Goal: Task Accomplishment & Management: Complete application form

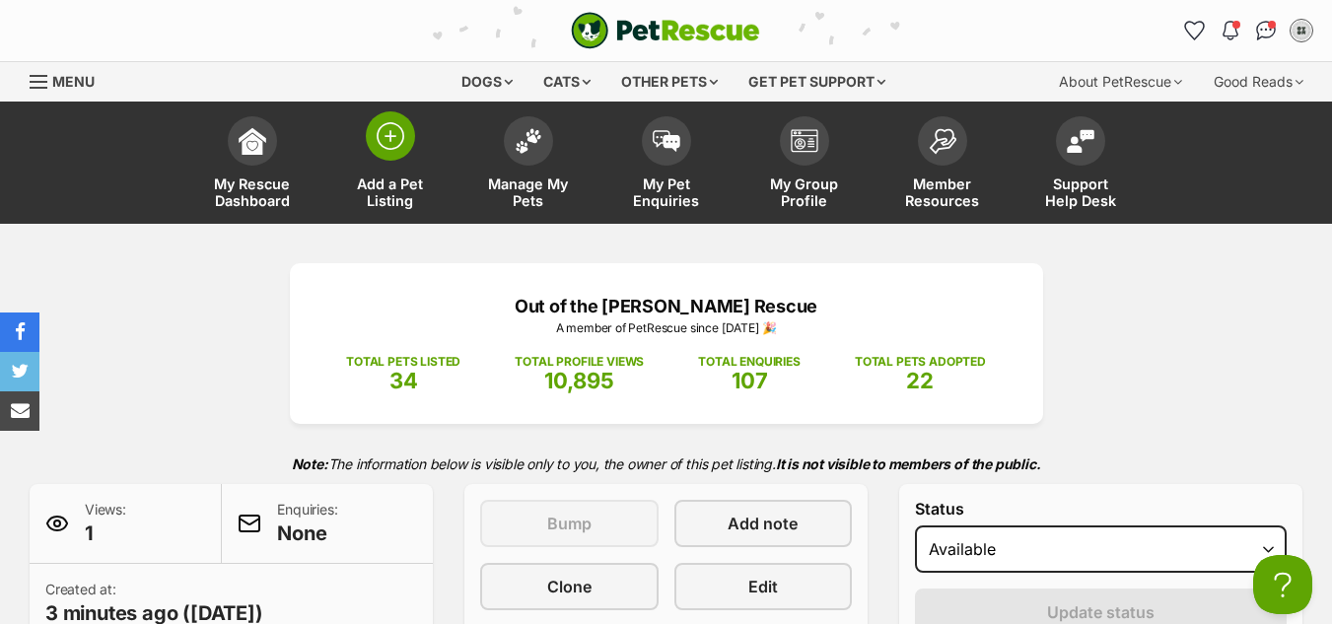
click at [420, 167] on link "Add a Pet Listing" at bounding box center [390, 165] width 138 height 117
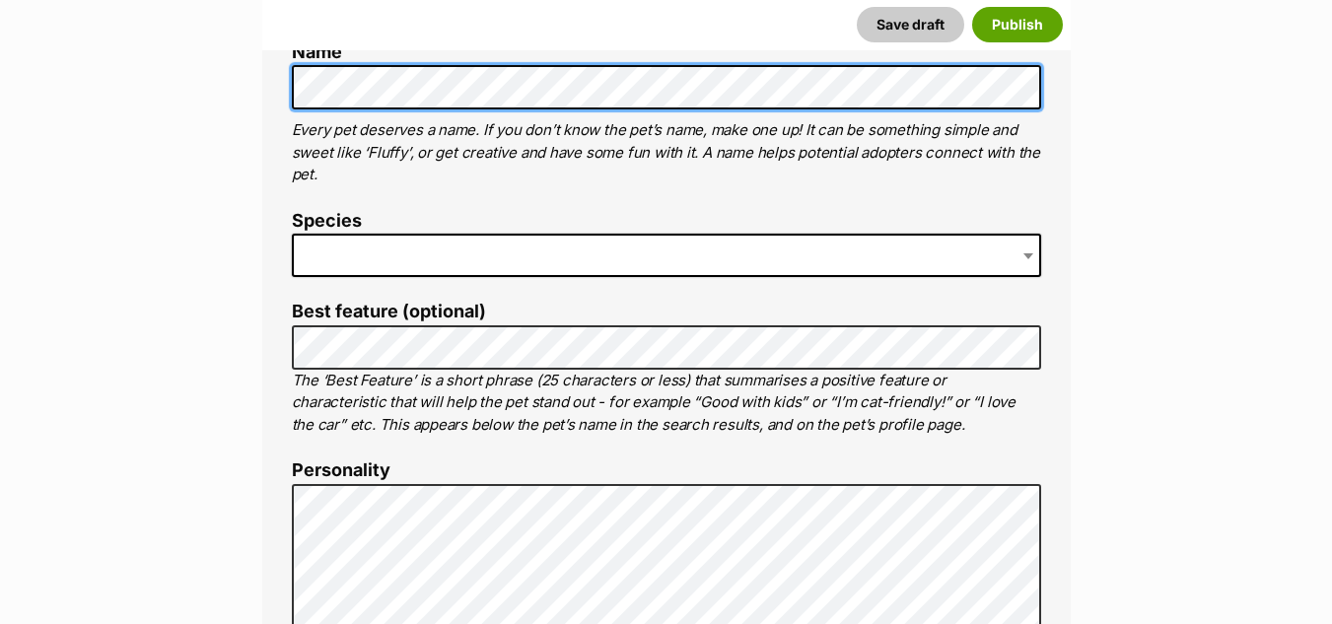
scroll to position [433, 0]
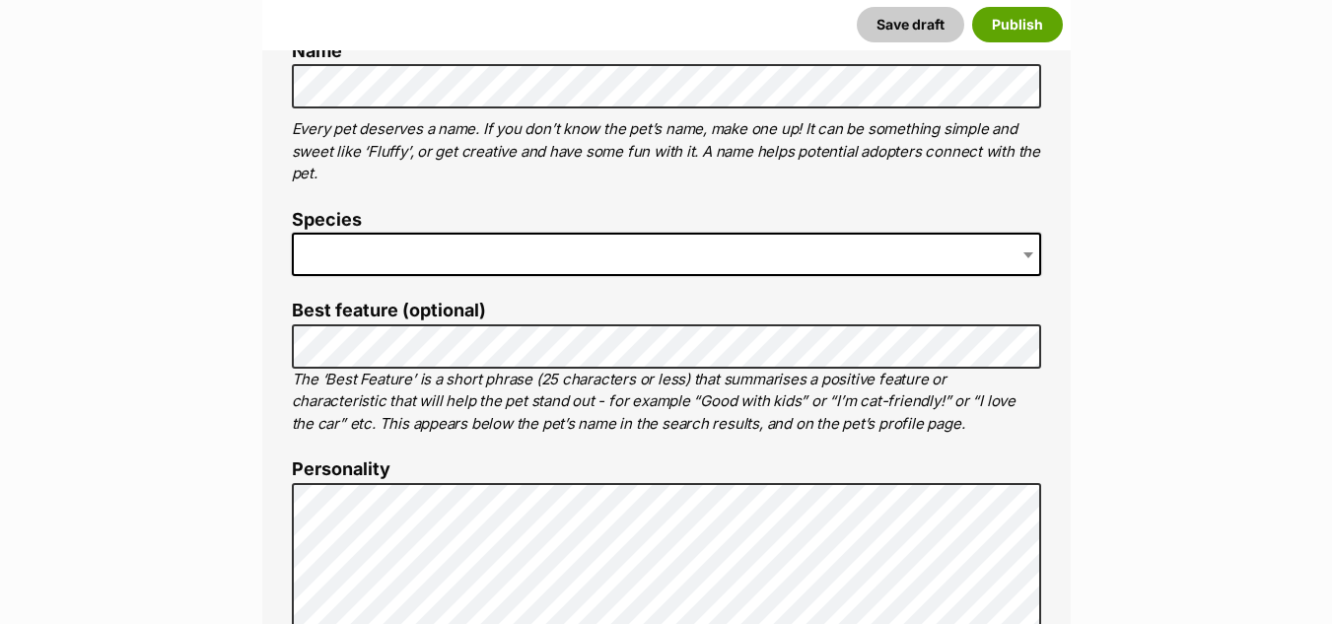
click at [522, 243] on span at bounding box center [666, 254] width 749 height 43
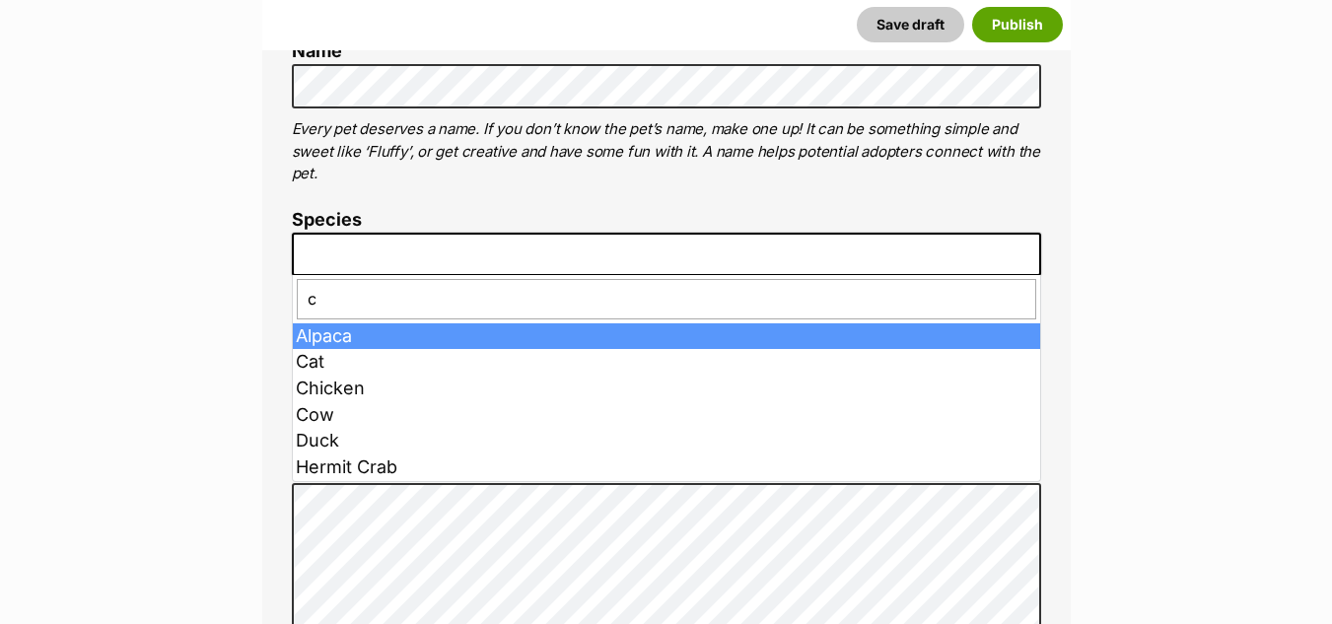
type input "ca"
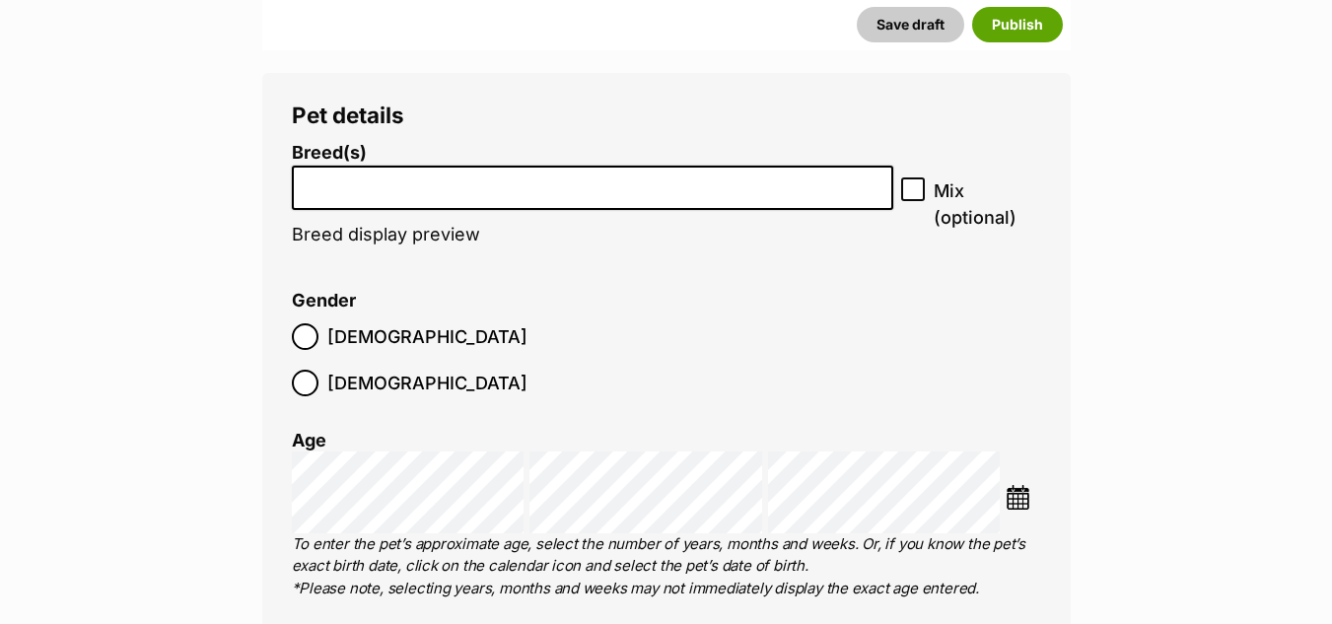
scroll to position [2010, 0]
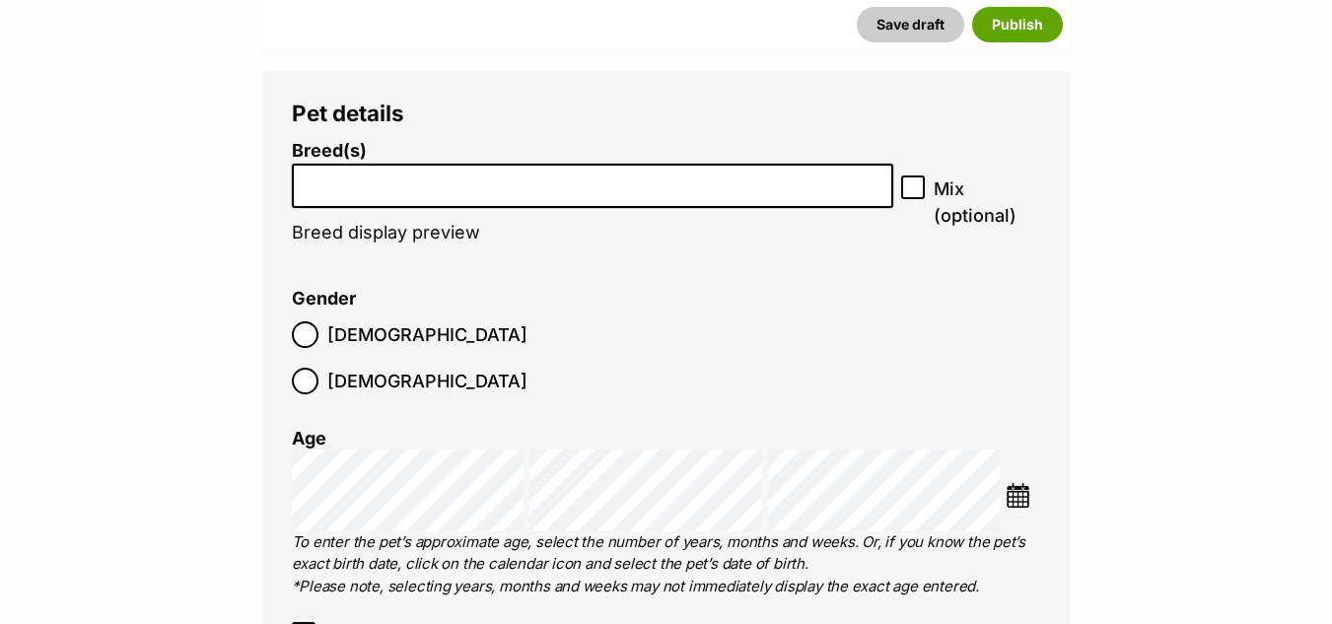
click at [503, 201] on li at bounding box center [593, 186] width 589 height 40
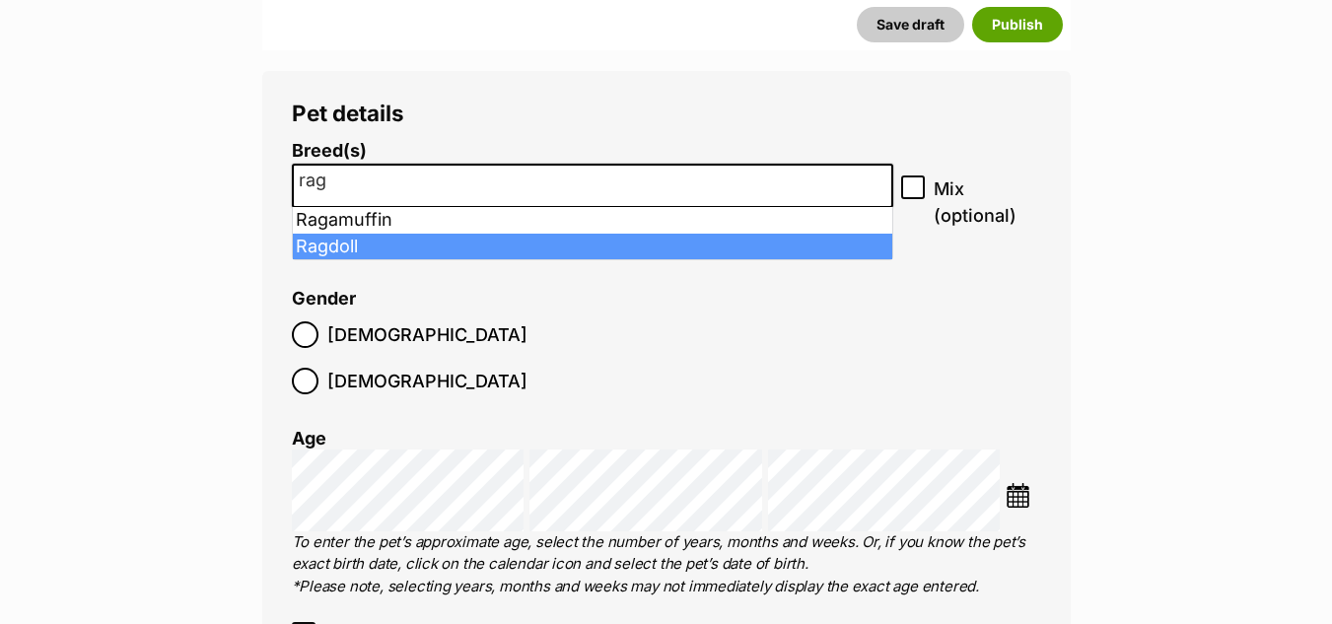
type input "rag"
select select "263"
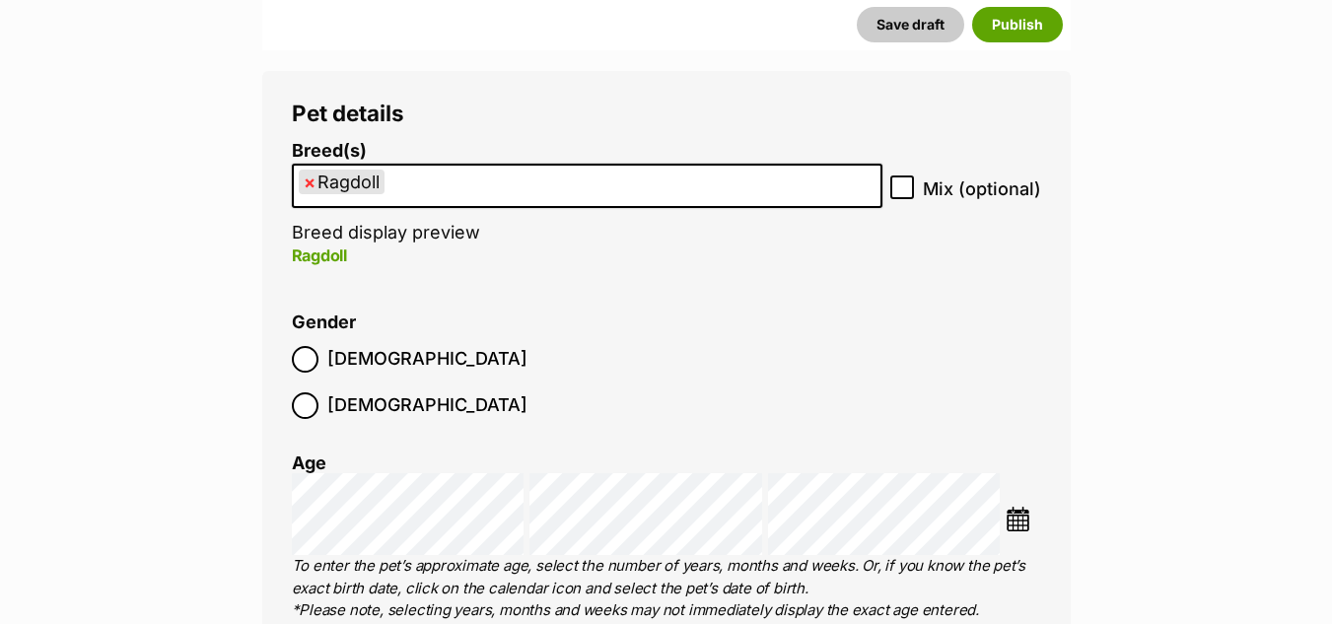
click at [321, 364] on label "Male" at bounding box center [410, 359] width 236 height 27
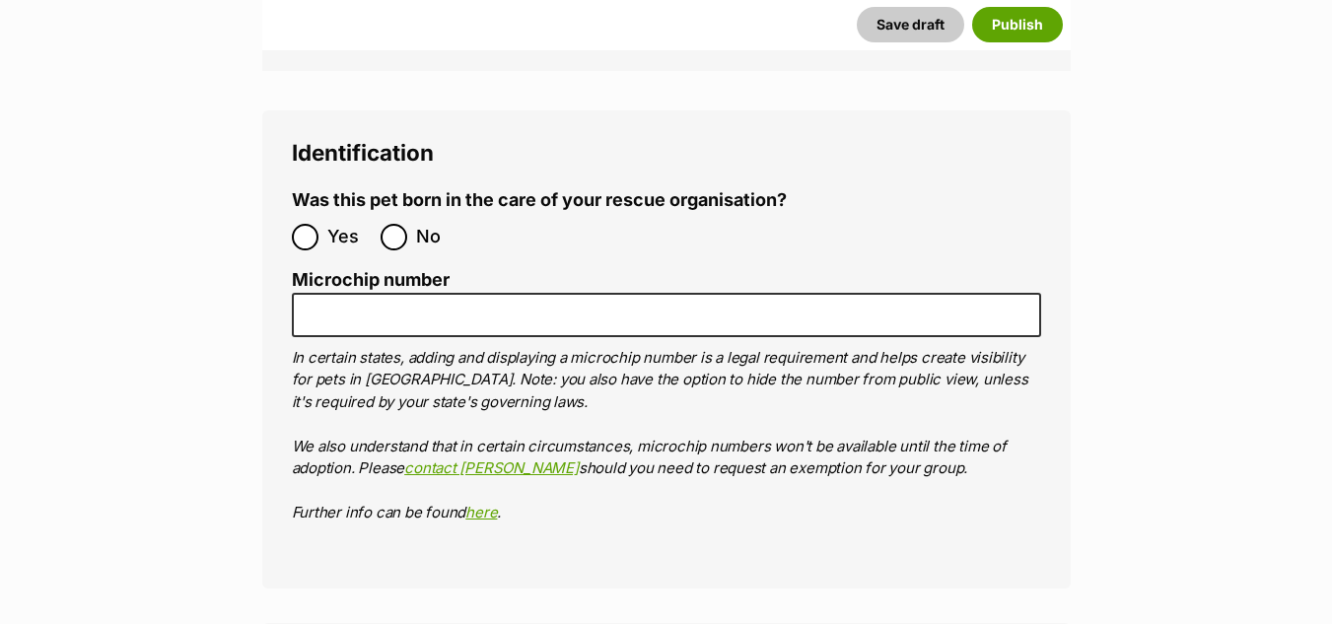
scroll to position [6322, 0]
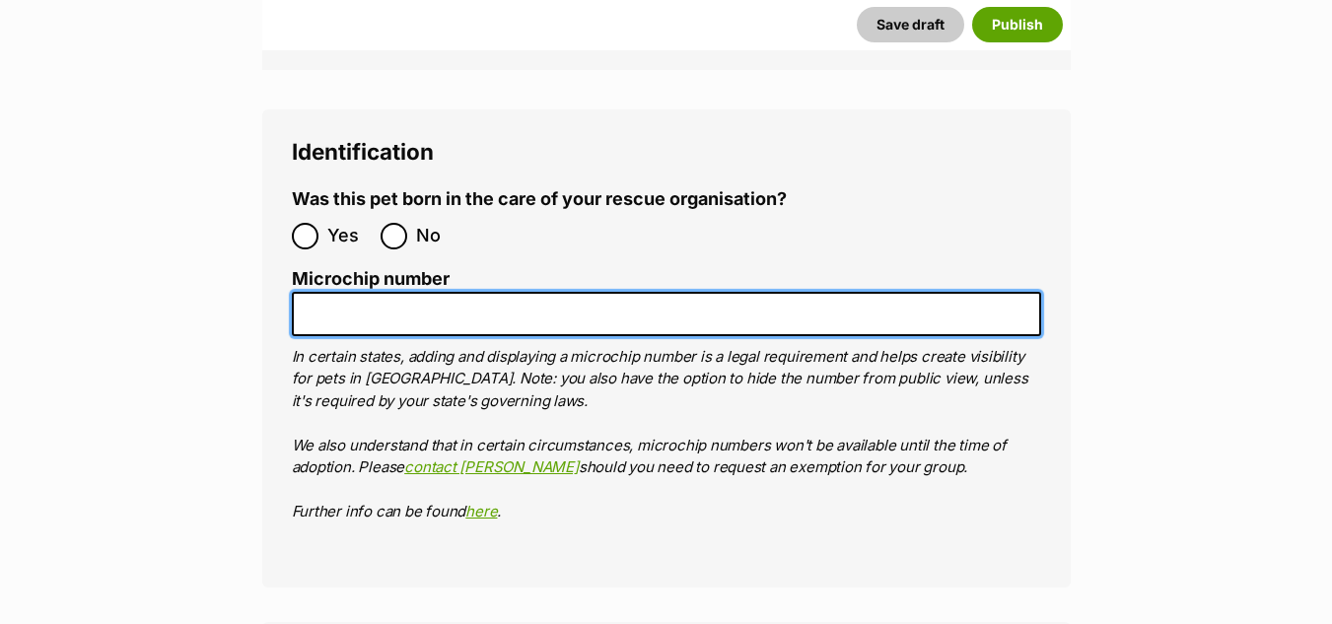
click at [616, 292] on input "Microchip number" at bounding box center [666, 314] width 749 height 44
paste input "900139000056529"
type input "900139000056529"
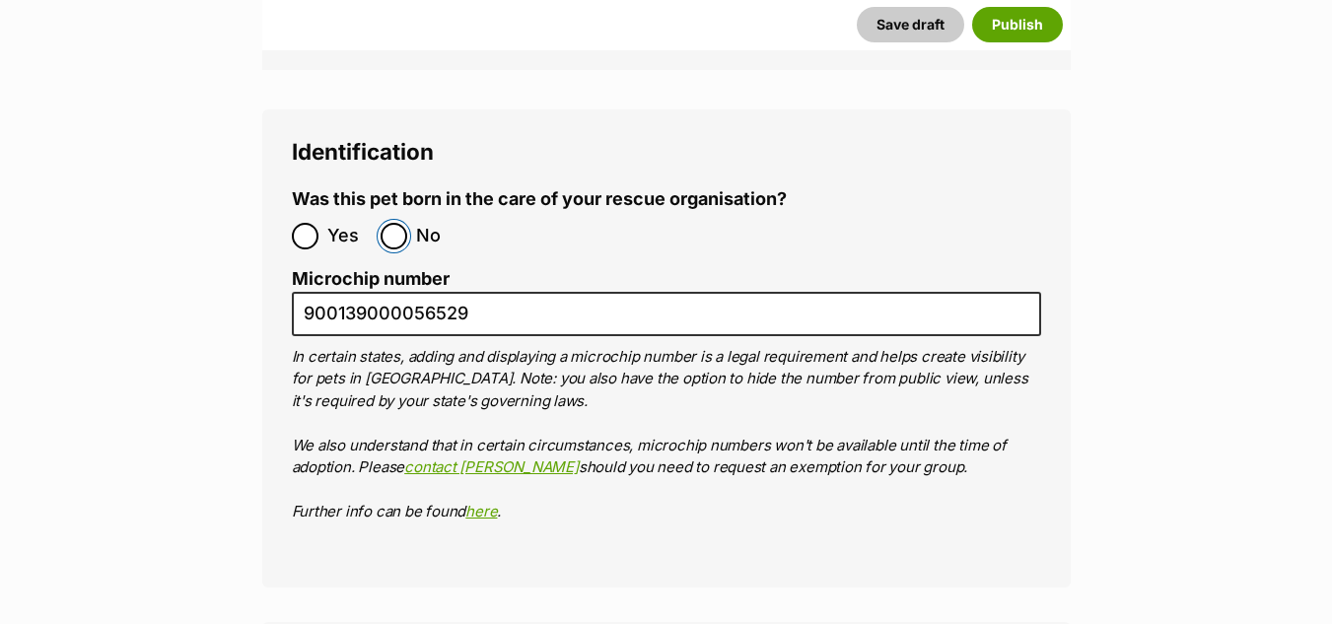
click at [395, 223] on input "No" at bounding box center [394, 236] width 27 height 27
radio input "true"
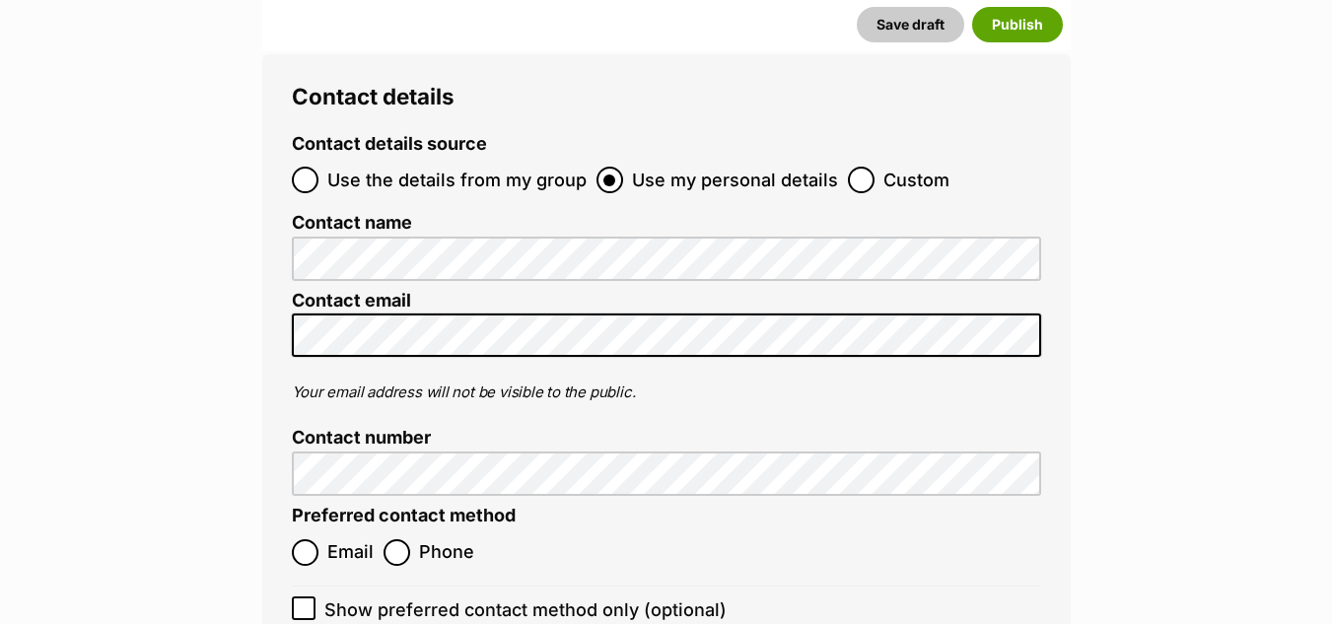
click at [421, 539] on span "Phone" at bounding box center [446, 552] width 55 height 27
click at [410, 539] on input "Phone" at bounding box center [397, 552] width 27 height 27
radio input "true"
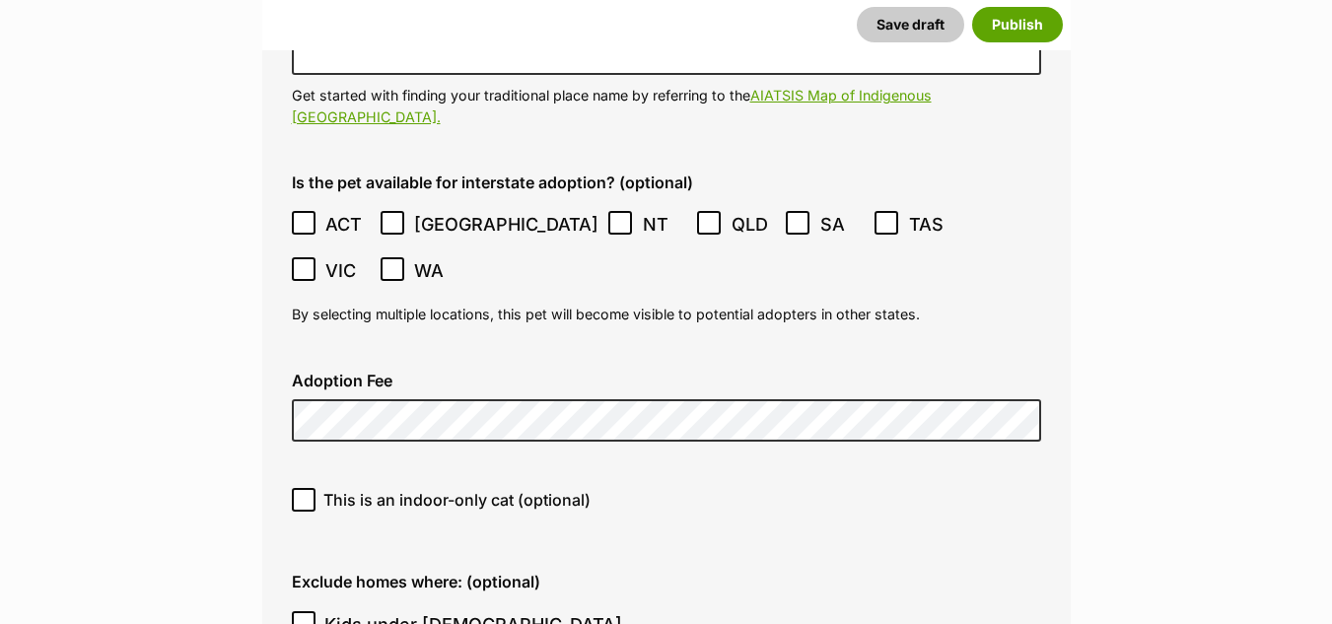
scroll to position [4666, 0]
click at [538, 489] on span "This is an indoor-only cat (optional)" at bounding box center [456, 501] width 267 height 24
click at [316, 489] on input "This is an indoor-only cat (optional)" at bounding box center [304, 501] width 24 height 24
checkbox input "true"
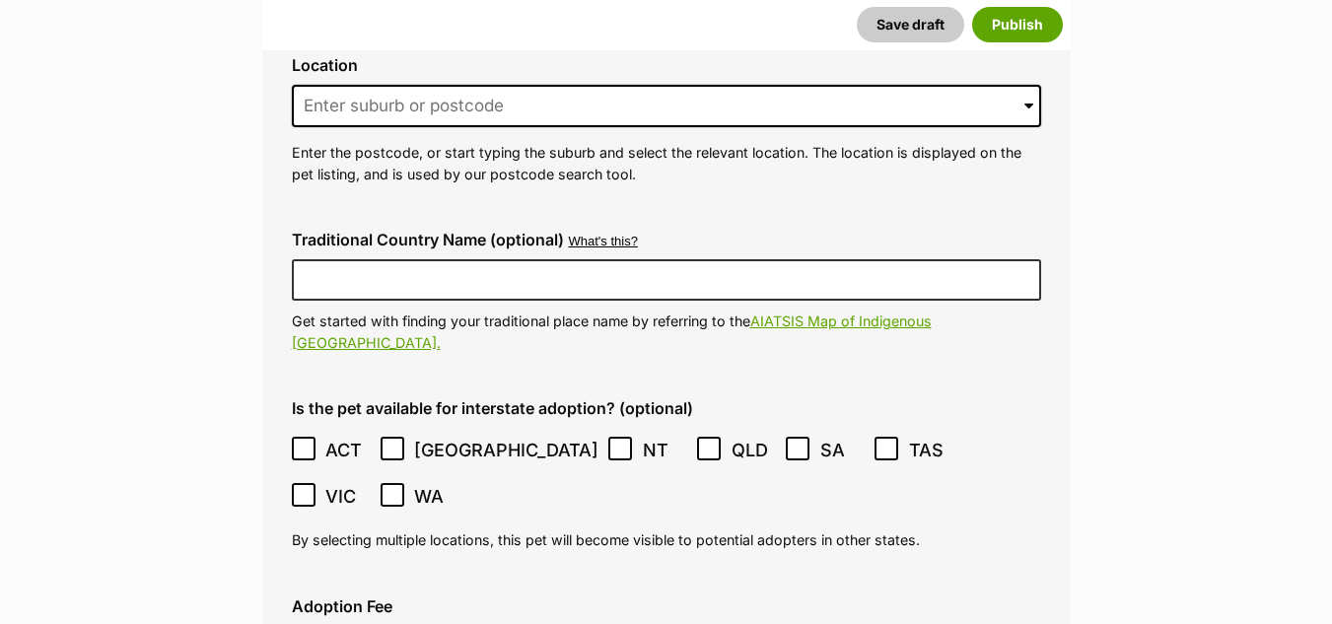
click at [464, 582] on div "Adoption Fee" at bounding box center [666, 633] width 781 height 103
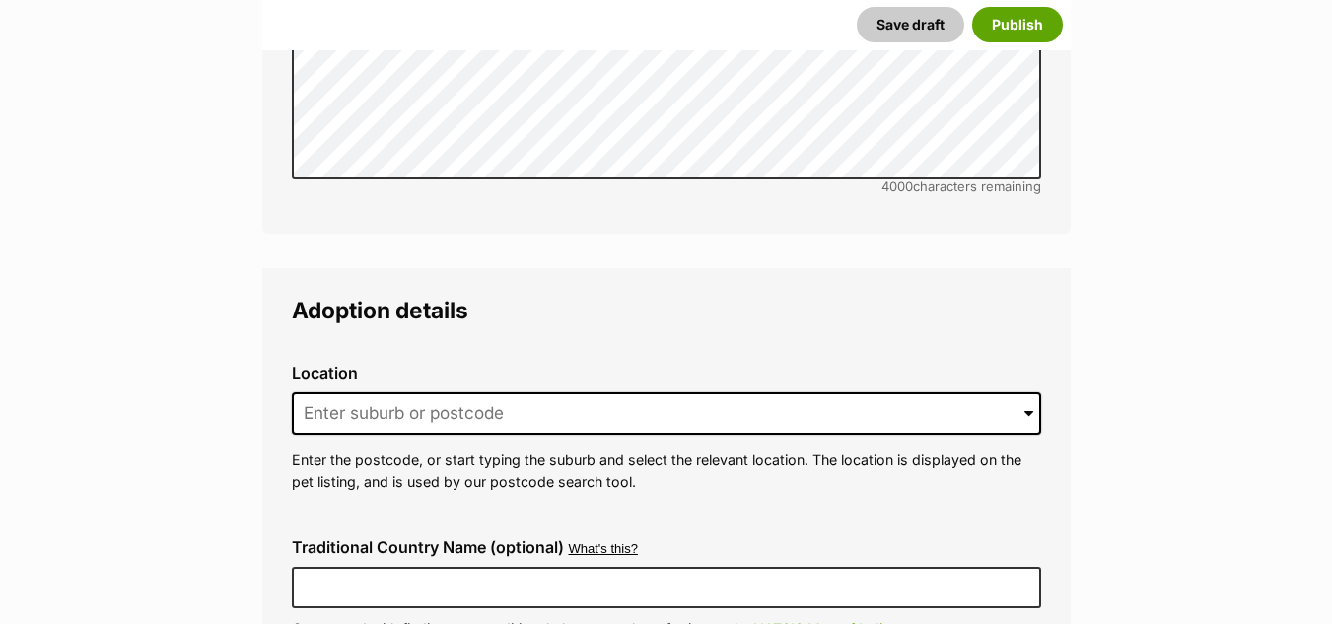
scroll to position [4041, 0]
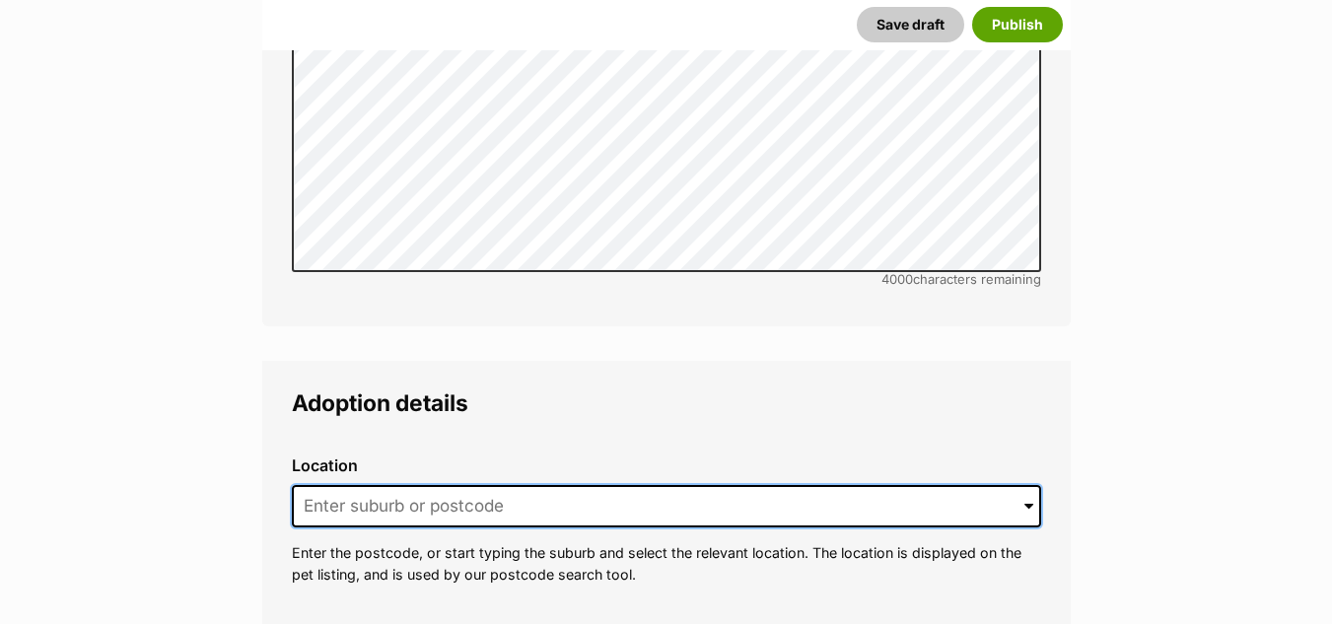
click at [404, 485] on input at bounding box center [666, 506] width 749 height 43
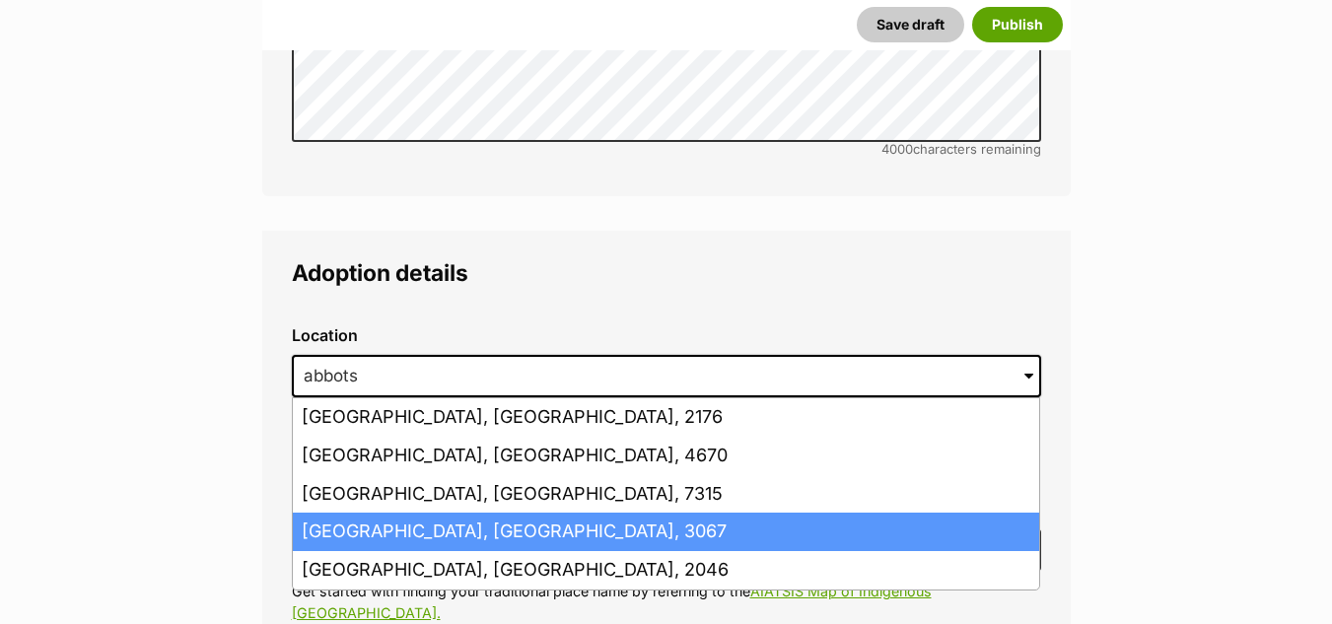
click at [391, 513] on li "Abbotsford, Victoria, 3067" at bounding box center [666, 532] width 746 height 38
type input "Abbotsford, Victoria, 3067"
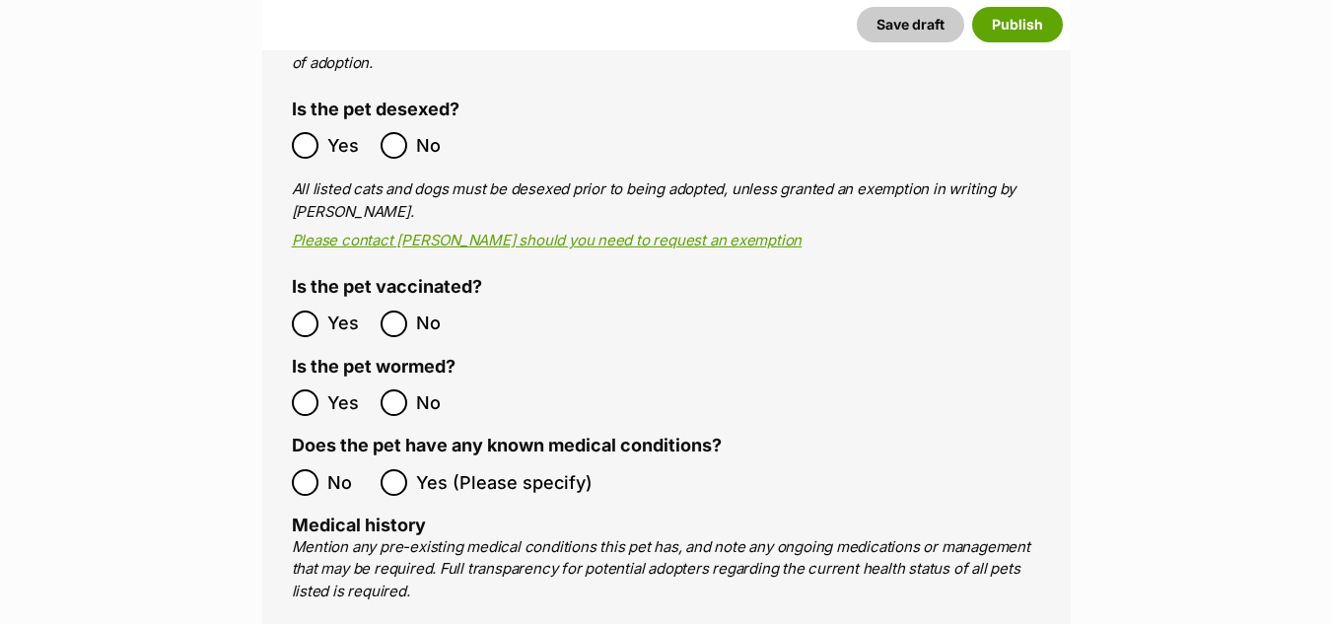
scroll to position [3247, 0]
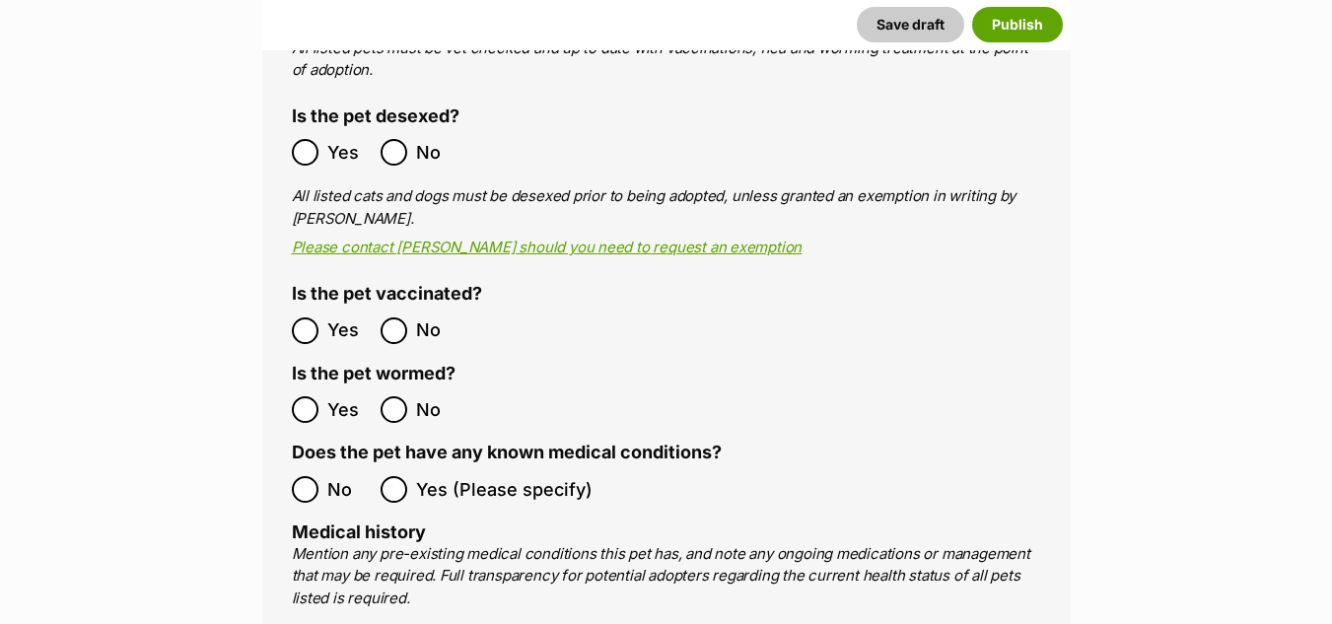
click at [321, 318] on label "Yes" at bounding box center [331, 331] width 79 height 27
click at [337, 396] on span "Yes" at bounding box center [348, 409] width 43 height 27
click at [408, 476] on label "Yes (Please specify)" at bounding box center [487, 489] width 212 height 27
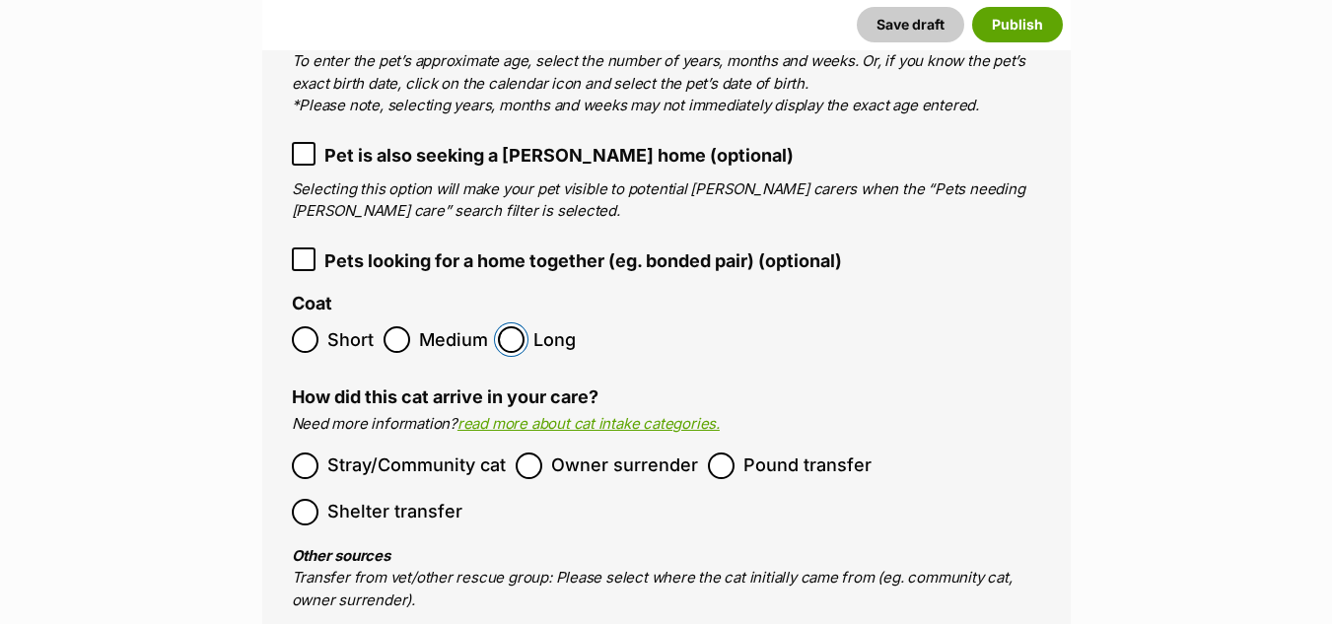
scroll to position [2517, 0]
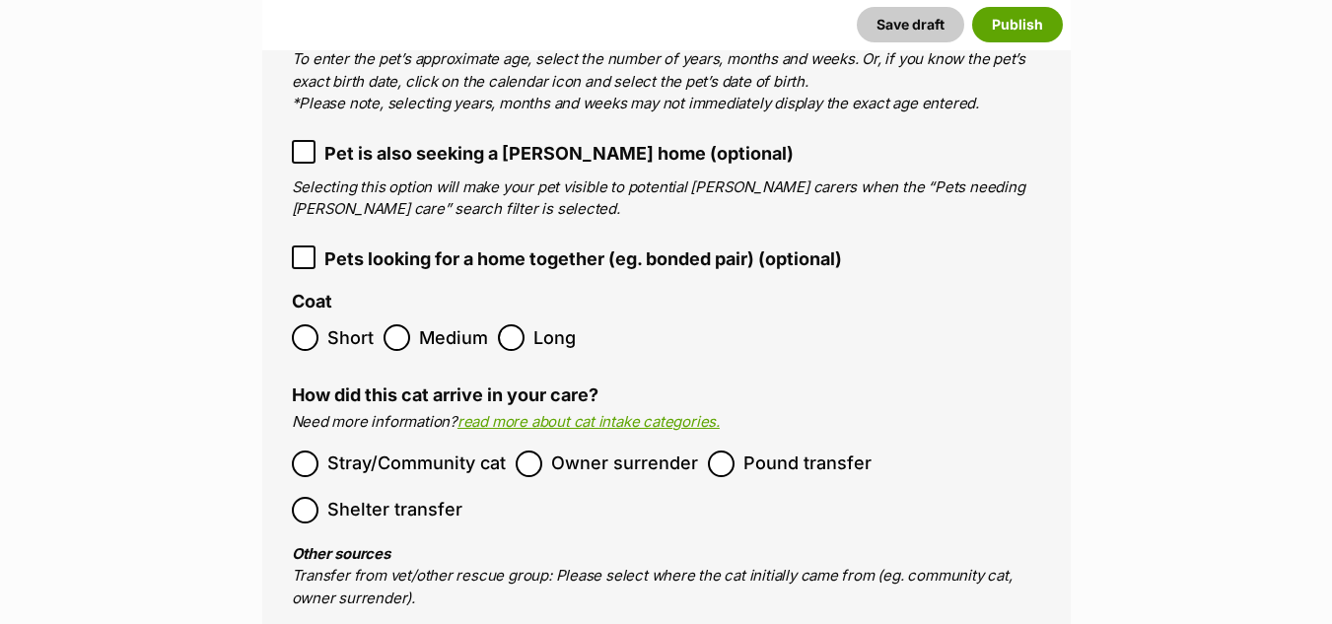
click at [758, 451] on span "Pound transfer" at bounding box center [808, 464] width 128 height 27
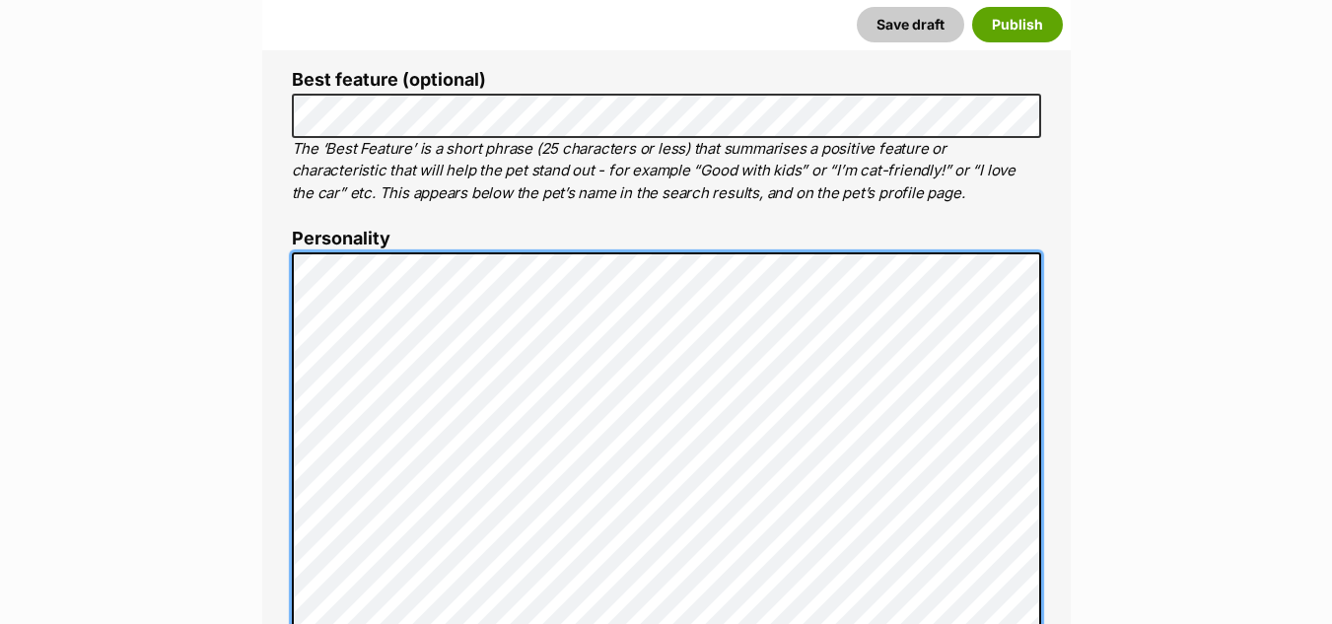
scroll to position [600, 0]
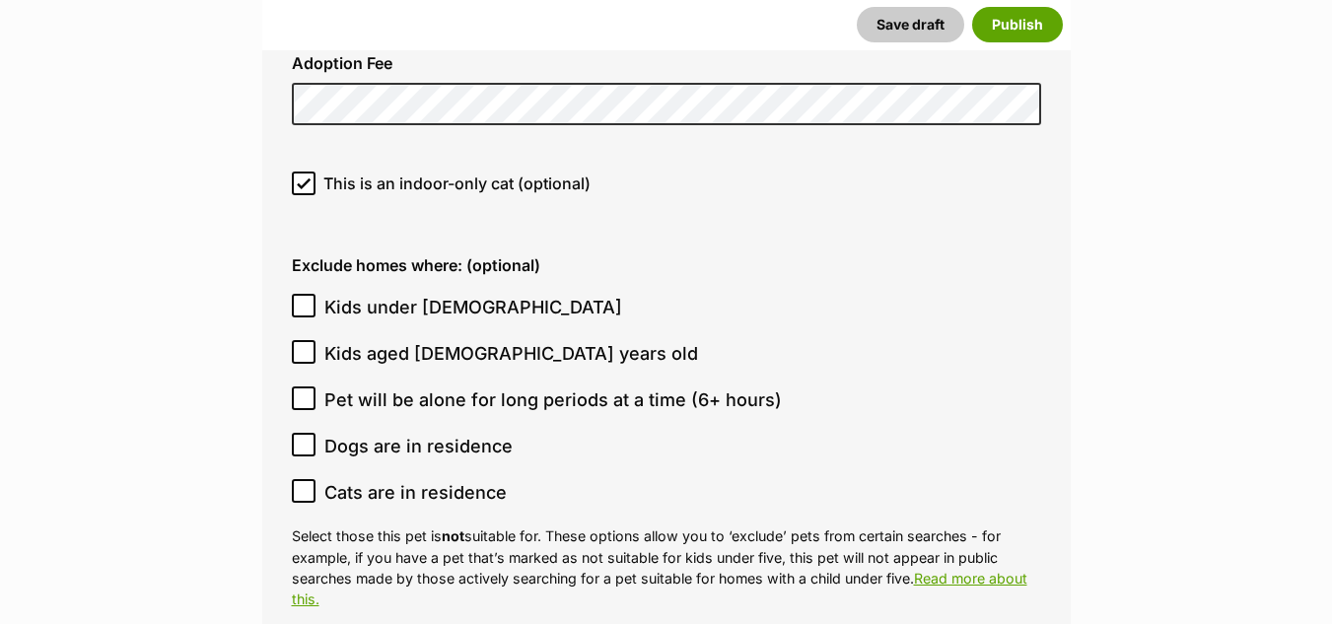
scroll to position [5079, 0]
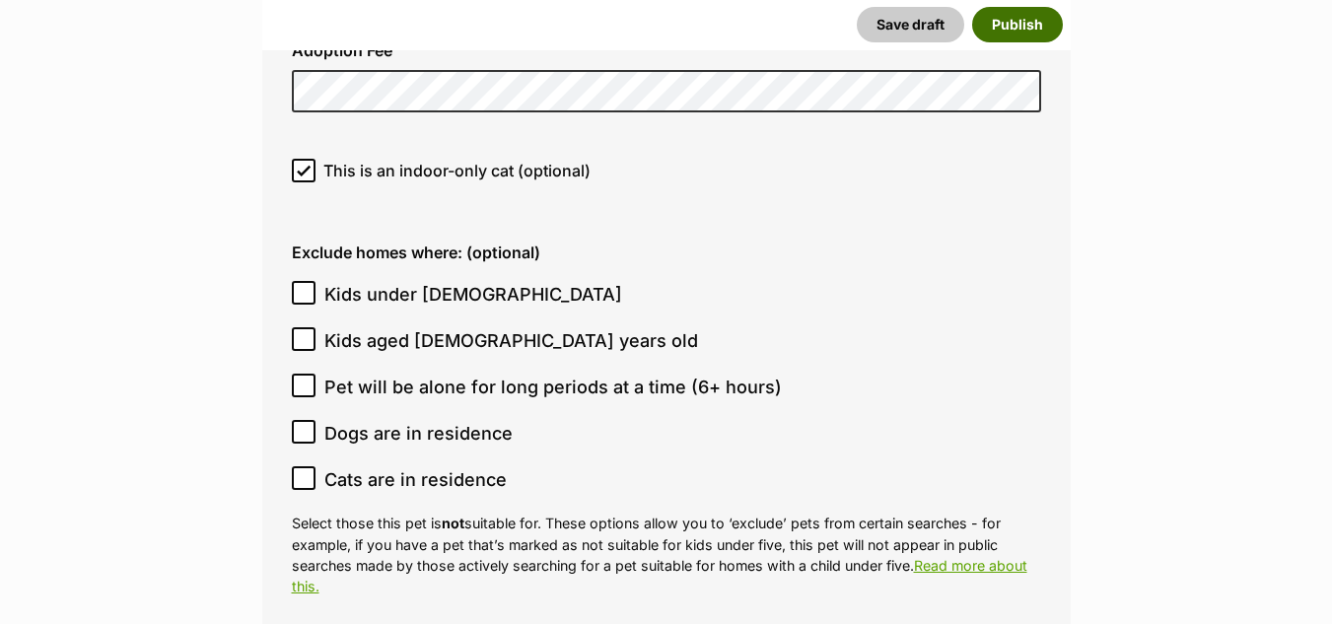
click at [1016, 17] on button "Publish" at bounding box center [1017, 25] width 91 height 36
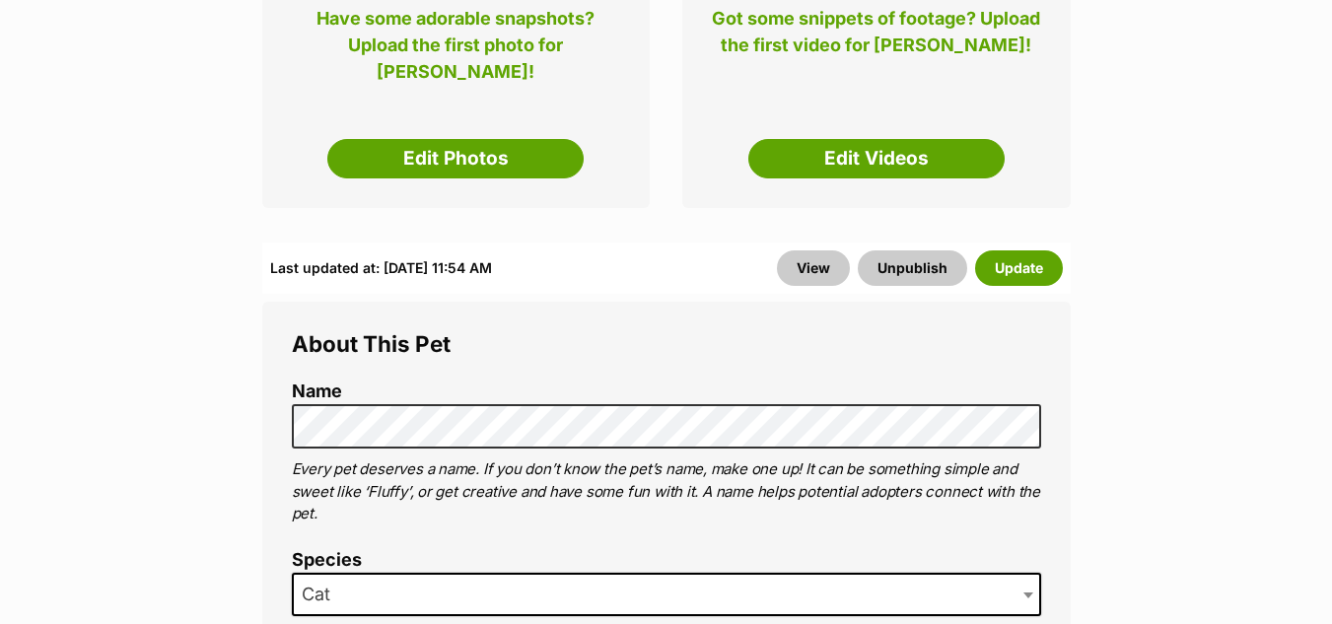
scroll to position [572, 0]
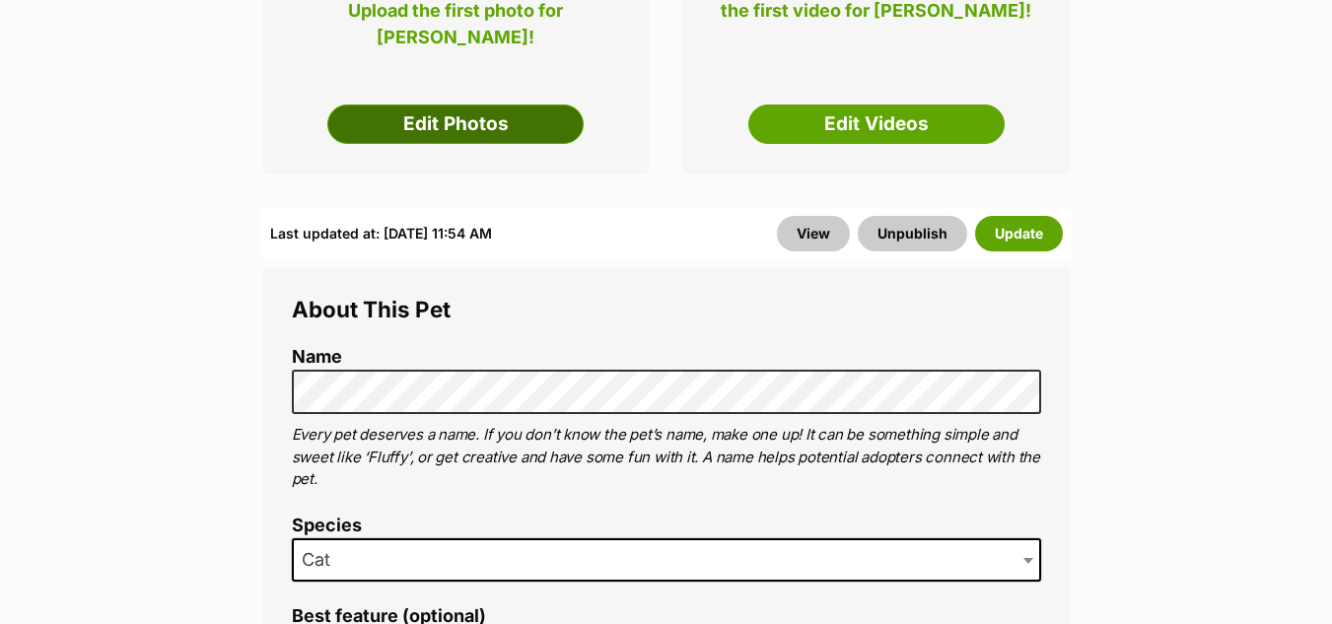
click at [483, 105] on link "Edit Photos" at bounding box center [455, 124] width 256 height 39
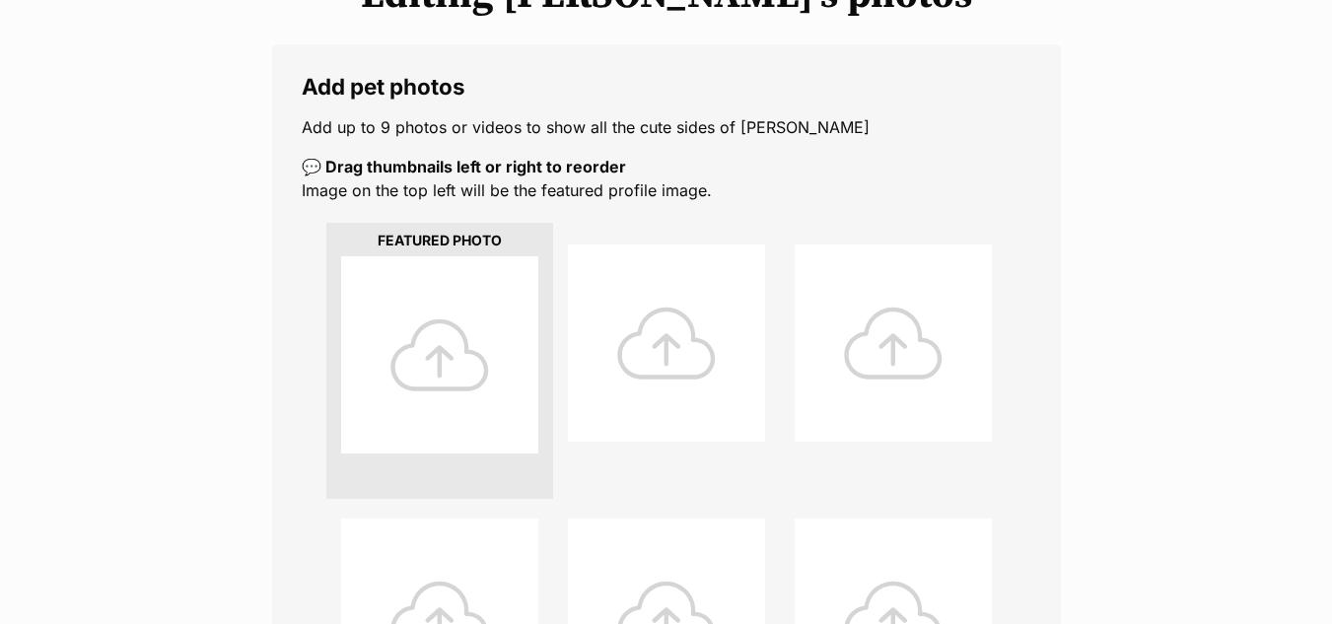
scroll to position [341, 0]
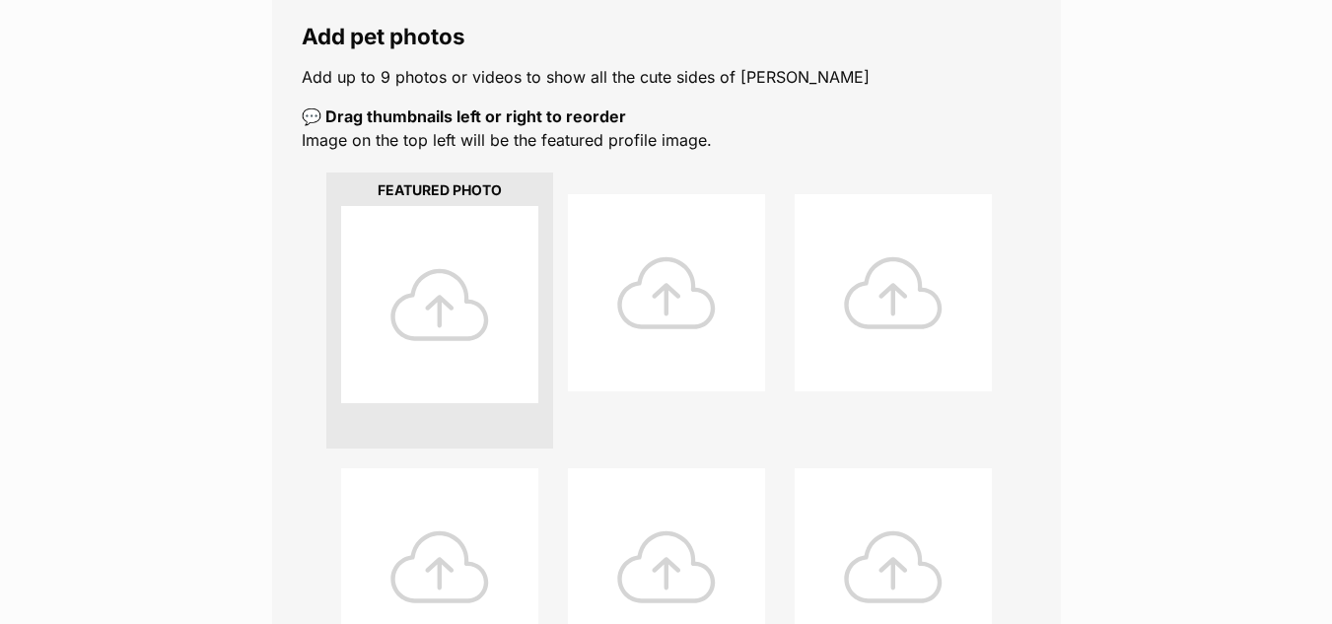
click at [445, 331] on div at bounding box center [439, 304] width 197 height 197
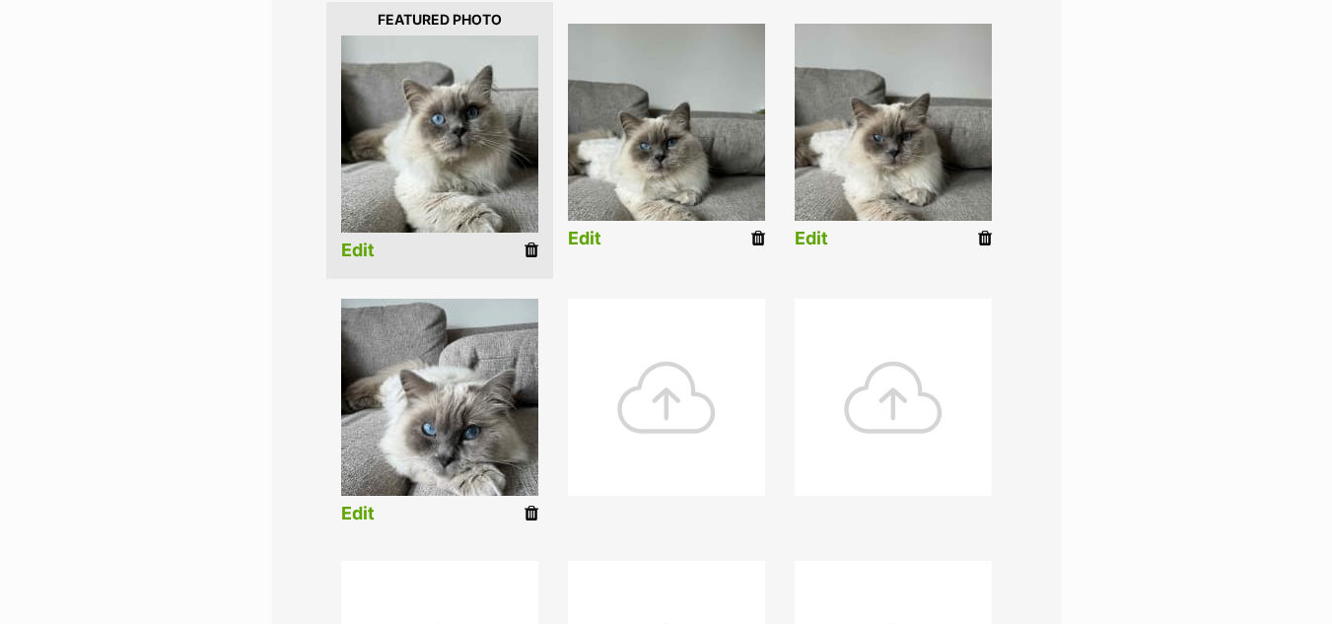
scroll to position [524, 0]
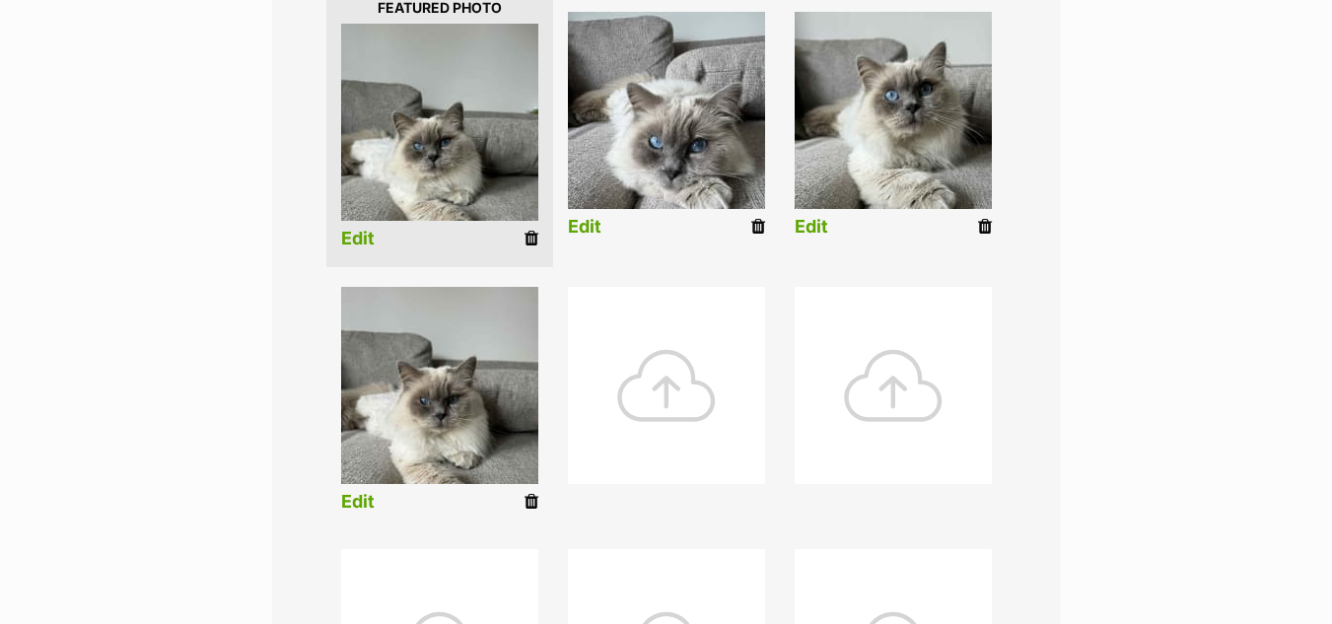
click at [367, 245] on link "Edit" at bounding box center [358, 239] width 34 height 21
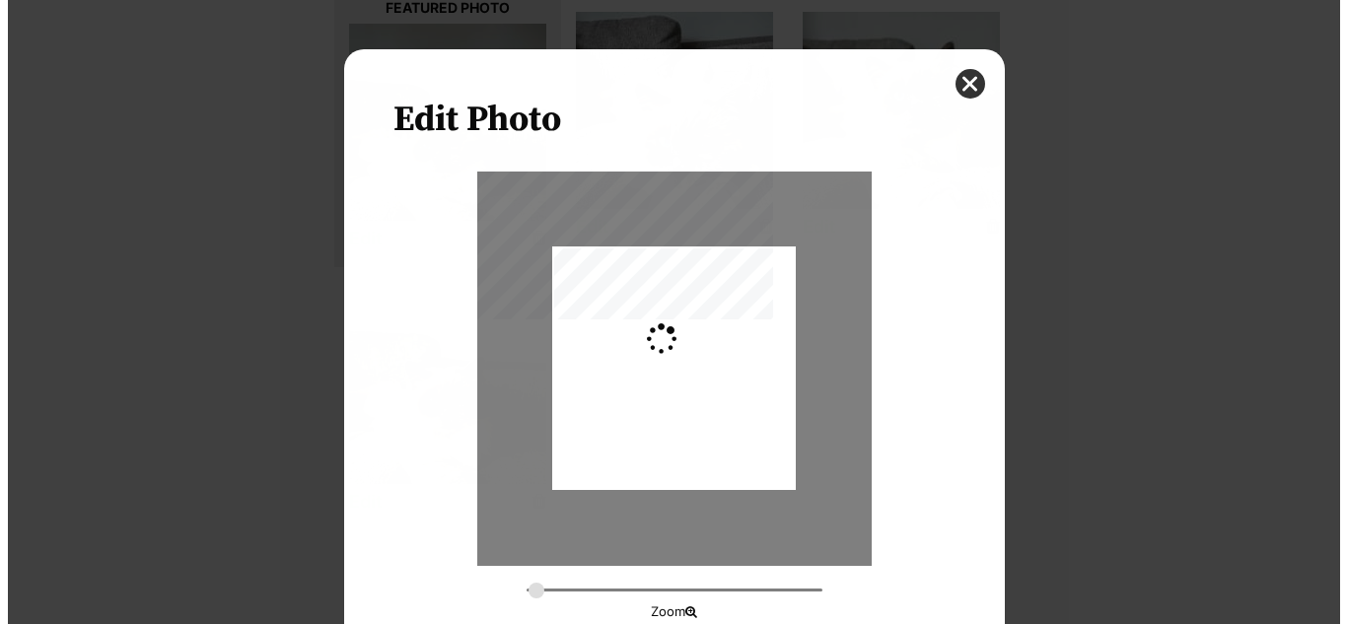
scroll to position [0, 0]
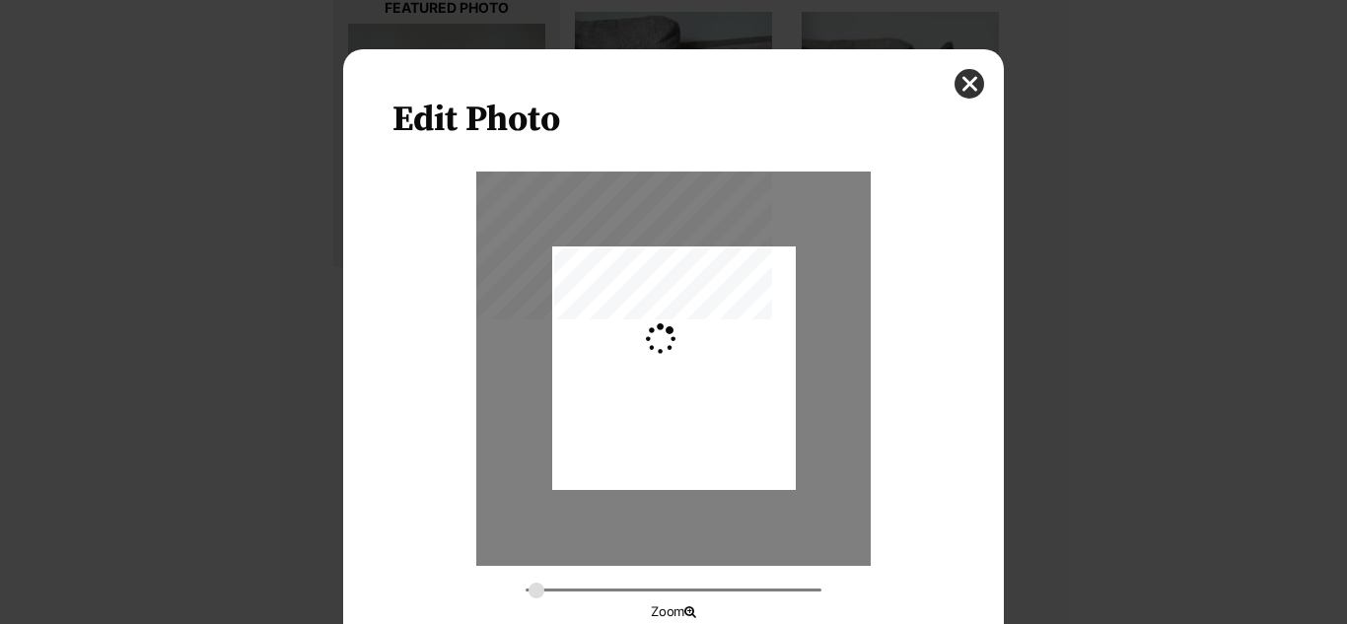
type input "0.2744"
drag, startPoint x: 741, startPoint y: 405, endPoint x: 755, endPoint y: 385, distance: 25.4
click at [755, 385] on div "Dialog Window - Close (Press escape to close)" at bounding box center [674, 347] width 244 height 324
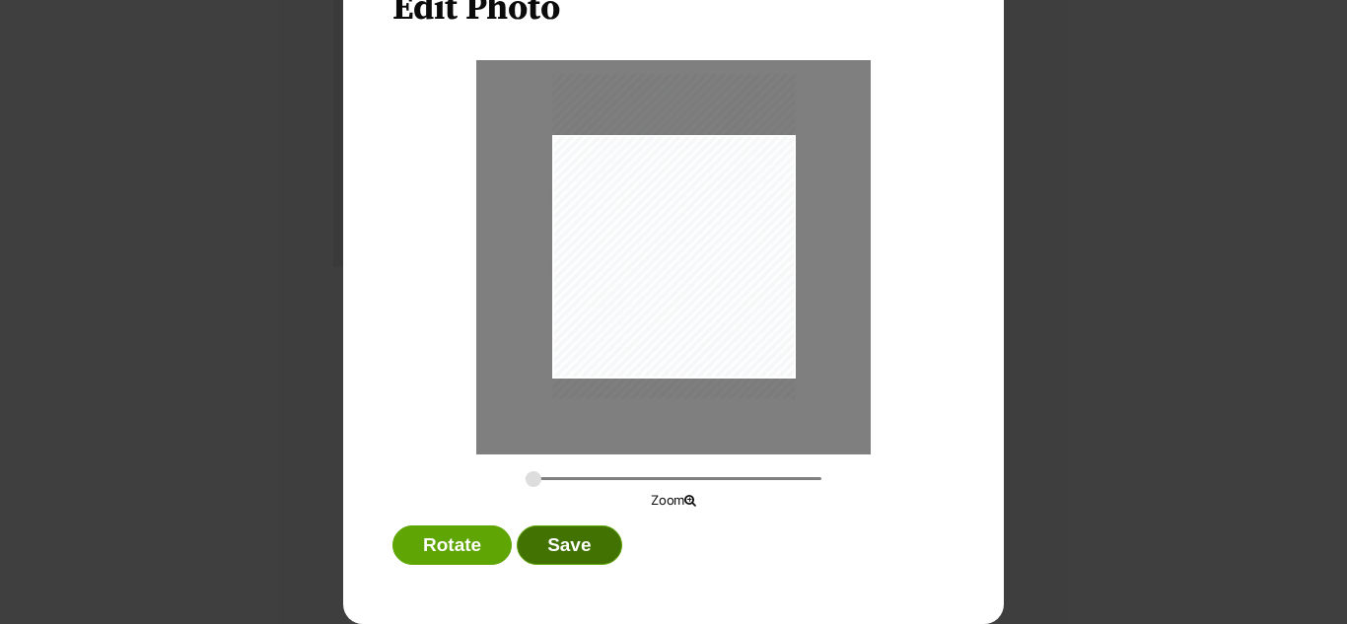
click at [549, 560] on button "Save" at bounding box center [569, 545] width 105 height 39
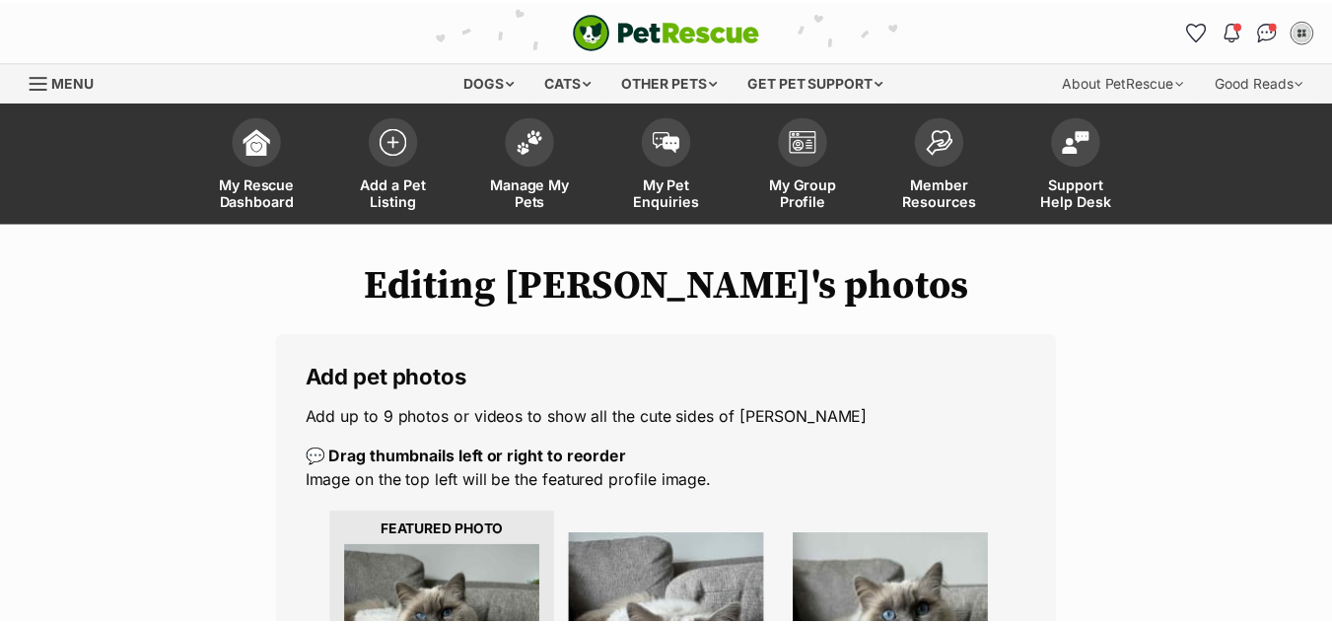
scroll to position [524, 0]
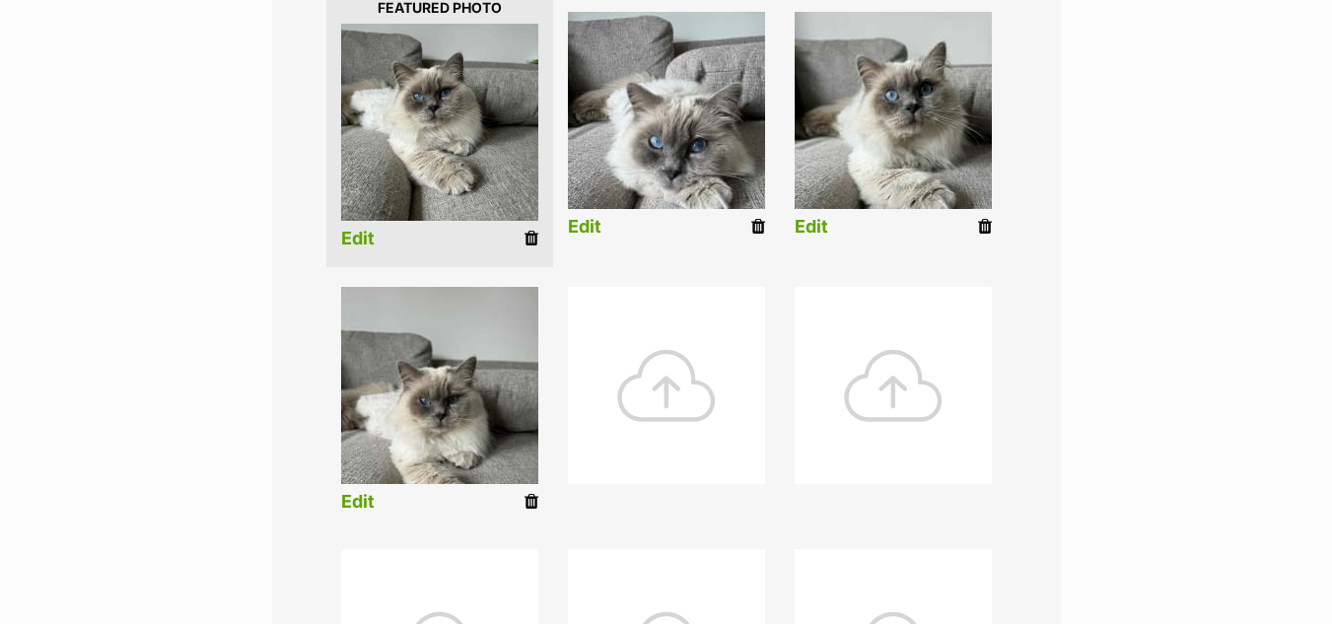
click at [591, 223] on link "Edit" at bounding box center [585, 227] width 34 height 21
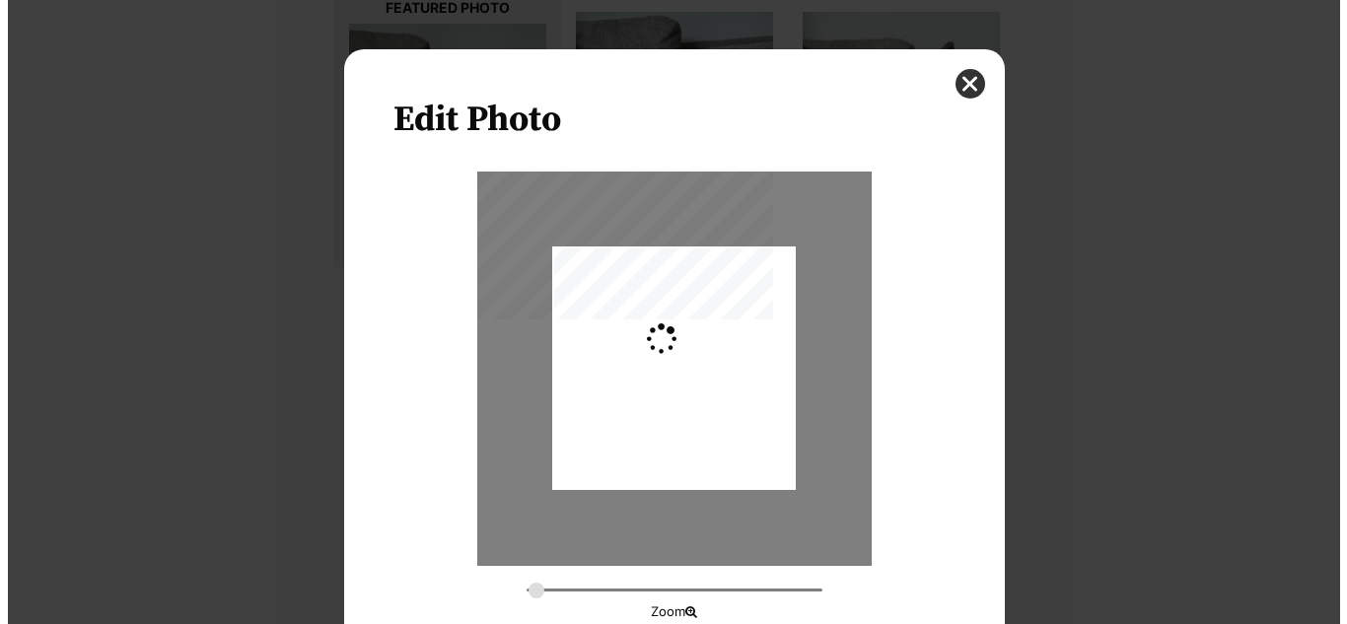
scroll to position [0, 0]
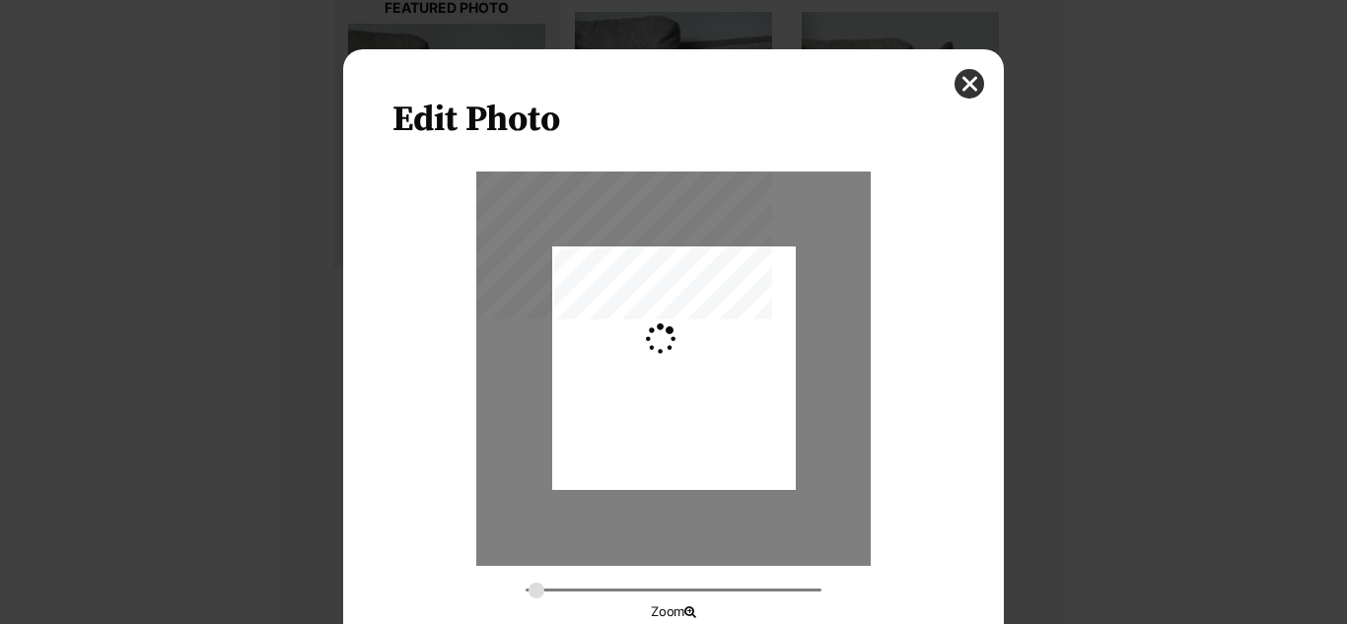
type input "0.2744"
drag, startPoint x: 711, startPoint y: 416, endPoint x: 723, endPoint y: 406, distance: 15.4
click at [723, 406] on div "Dialog Window - Close (Press escape to close)" at bounding box center [674, 359] width 244 height 324
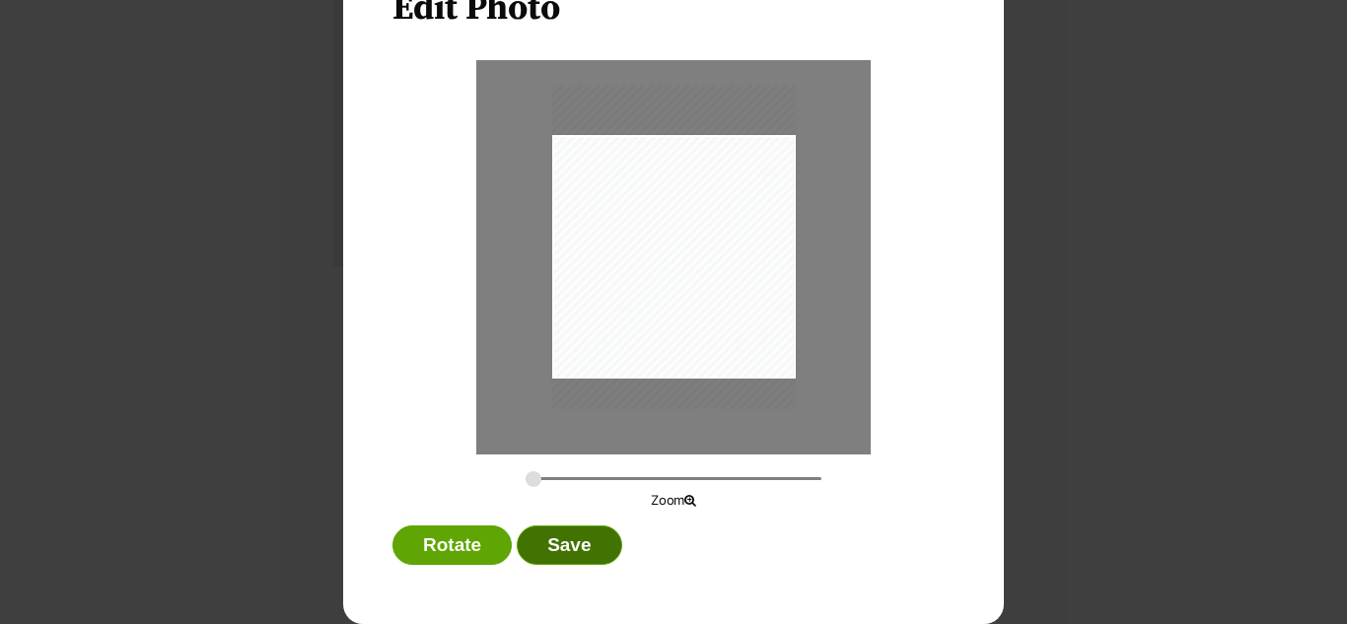
click at [592, 546] on button "Save" at bounding box center [569, 545] width 105 height 39
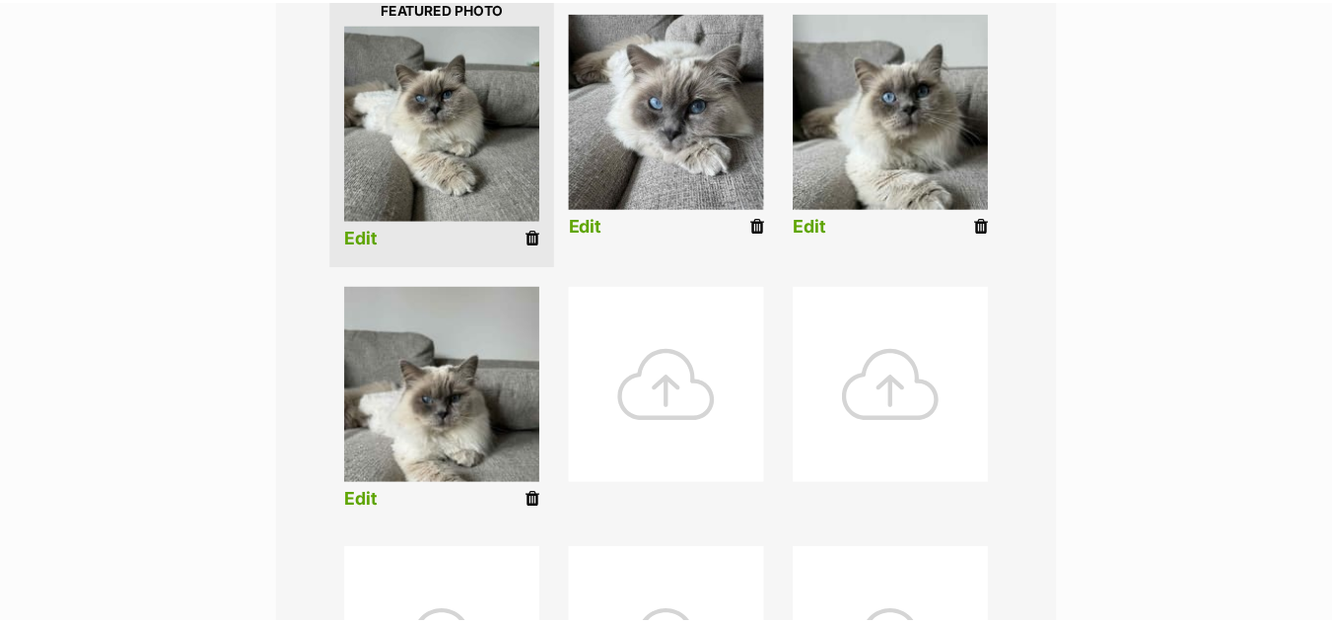
scroll to position [524, 0]
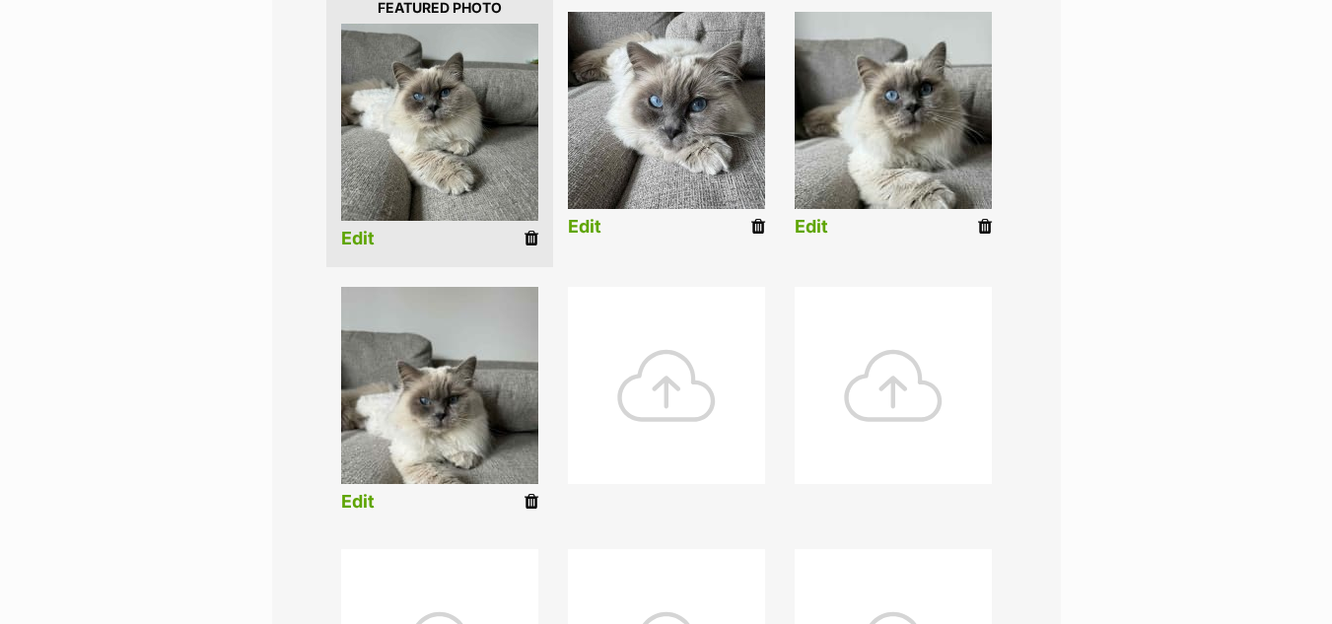
click at [815, 225] on link "Edit" at bounding box center [812, 227] width 34 height 21
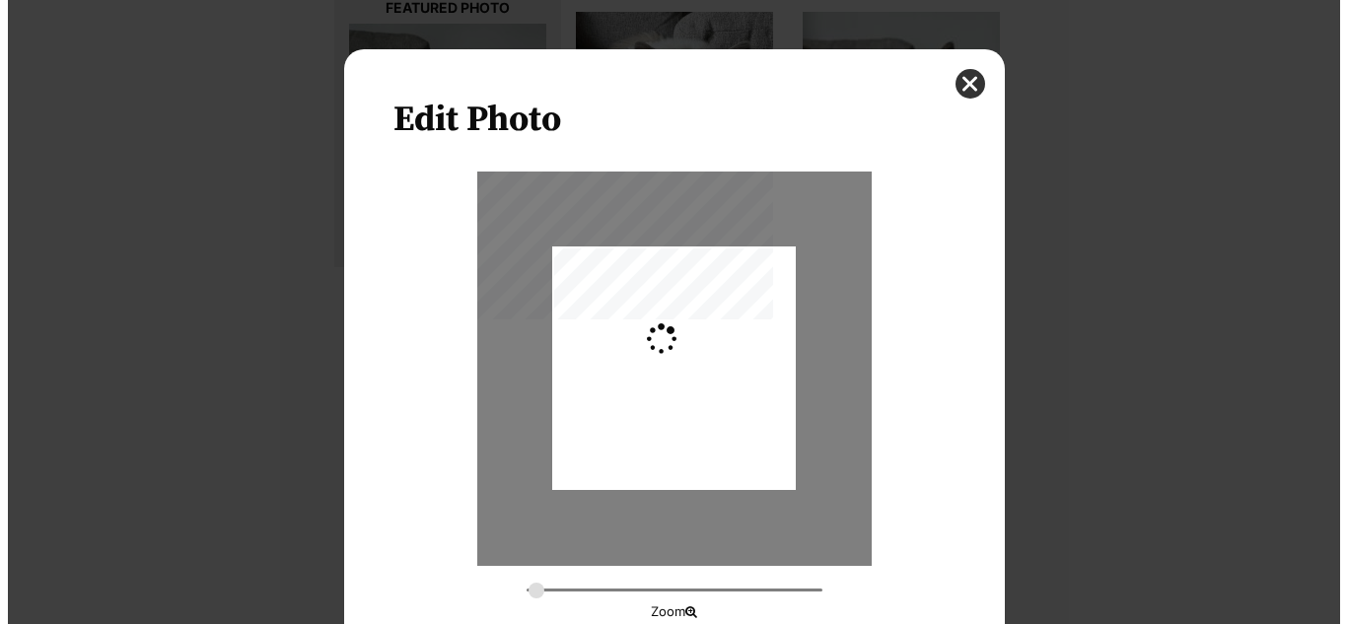
scroll to position [0, 0]
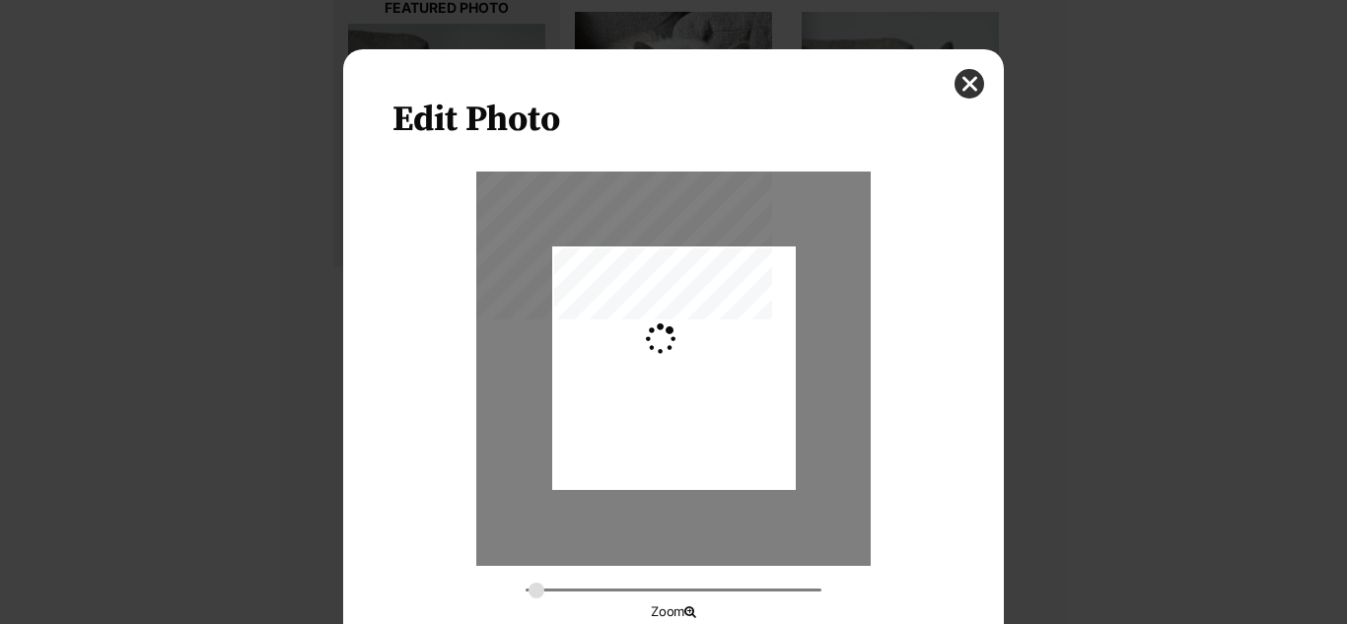
type input "0.2744"
drag, startPoint x: 731, startPoint y: 386, endPoint x: 734, endPoint y: 400, distance: 15.1
click at [734, 400] on div "Dialog Window - Close (Press escape to close)" at bounding box center [674, 385] width 244 height 324
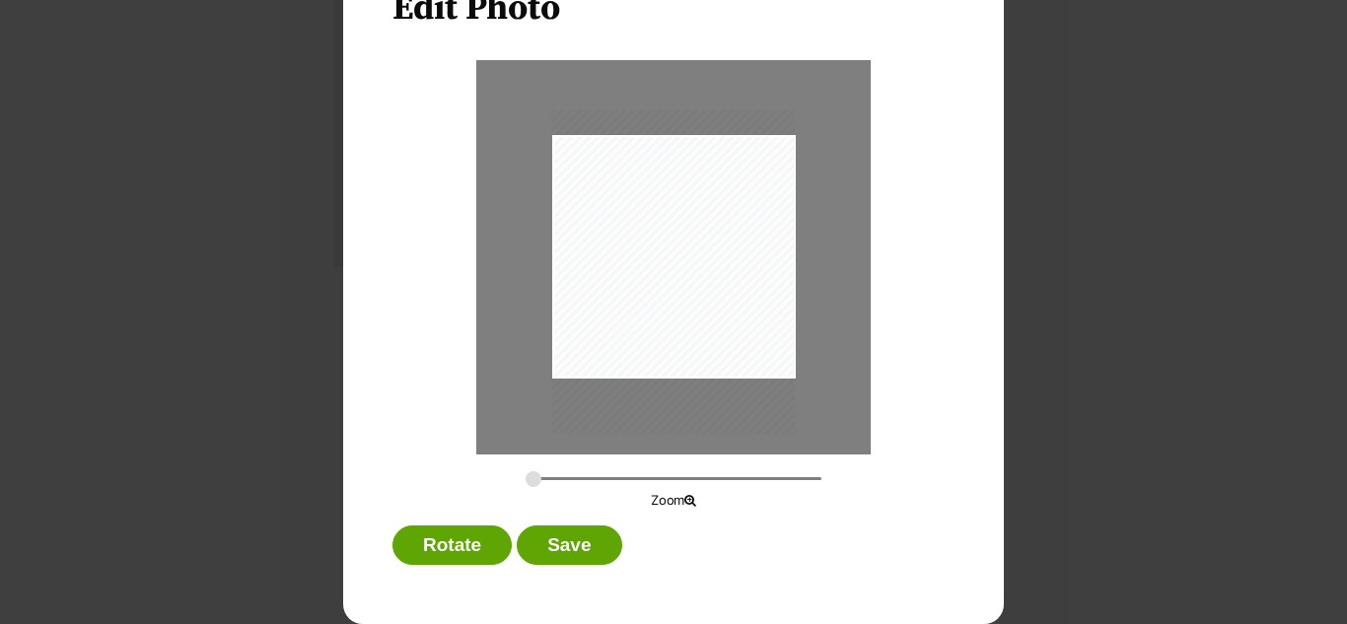
click at [560, 567] on div "Rotate Save" at bounding box center [673, 550] width 562 height 49
click at [573, 551] on button "Save" at bounding box center [569, 545] width 105 height 39
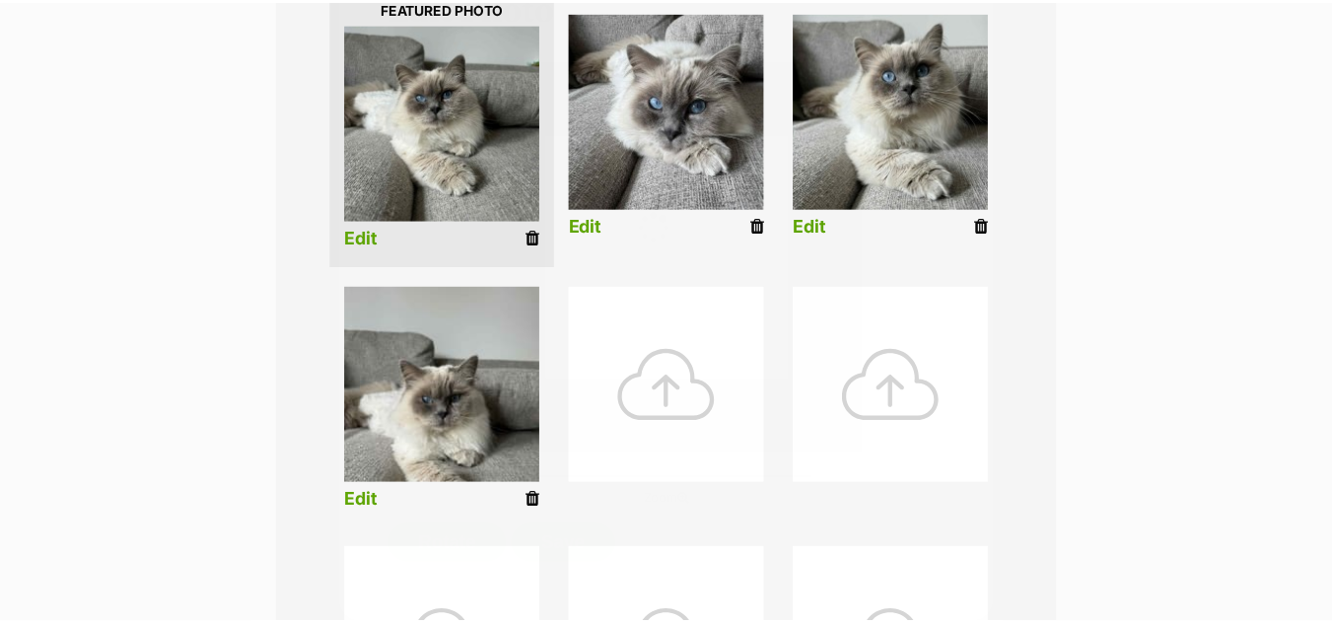
scroll to position [524, 0]
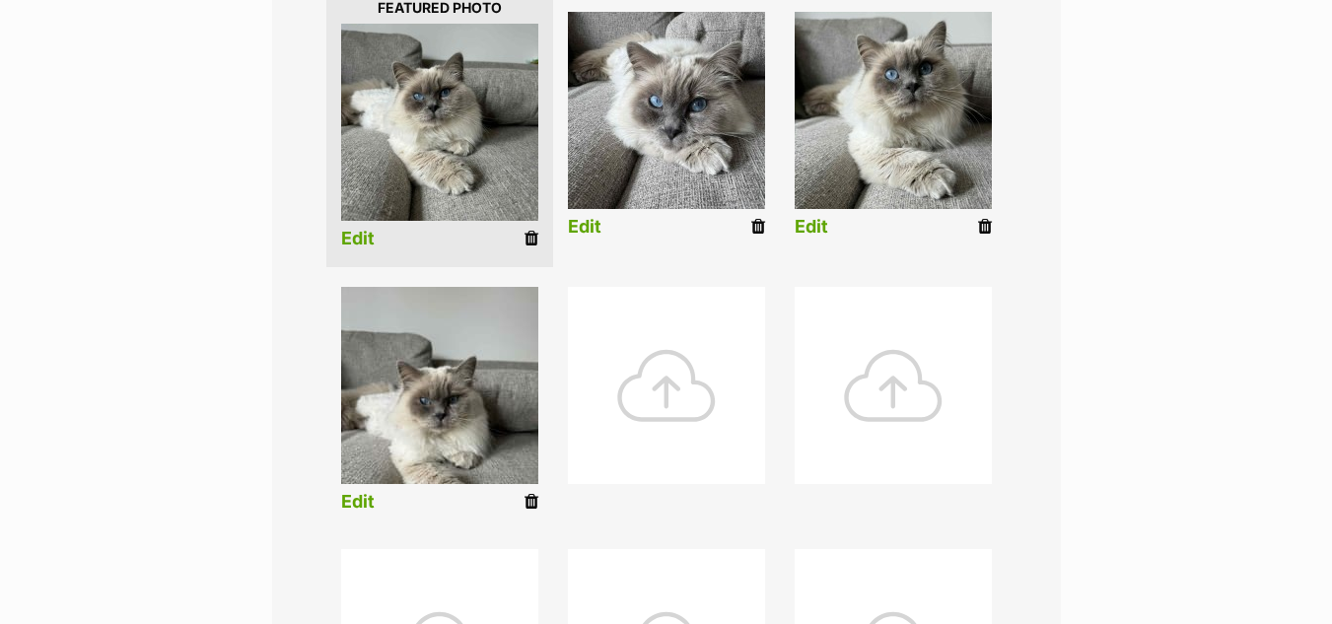
click at [366, 503] on link "Edit" at bounding box center [358, 502] width 34 height 21
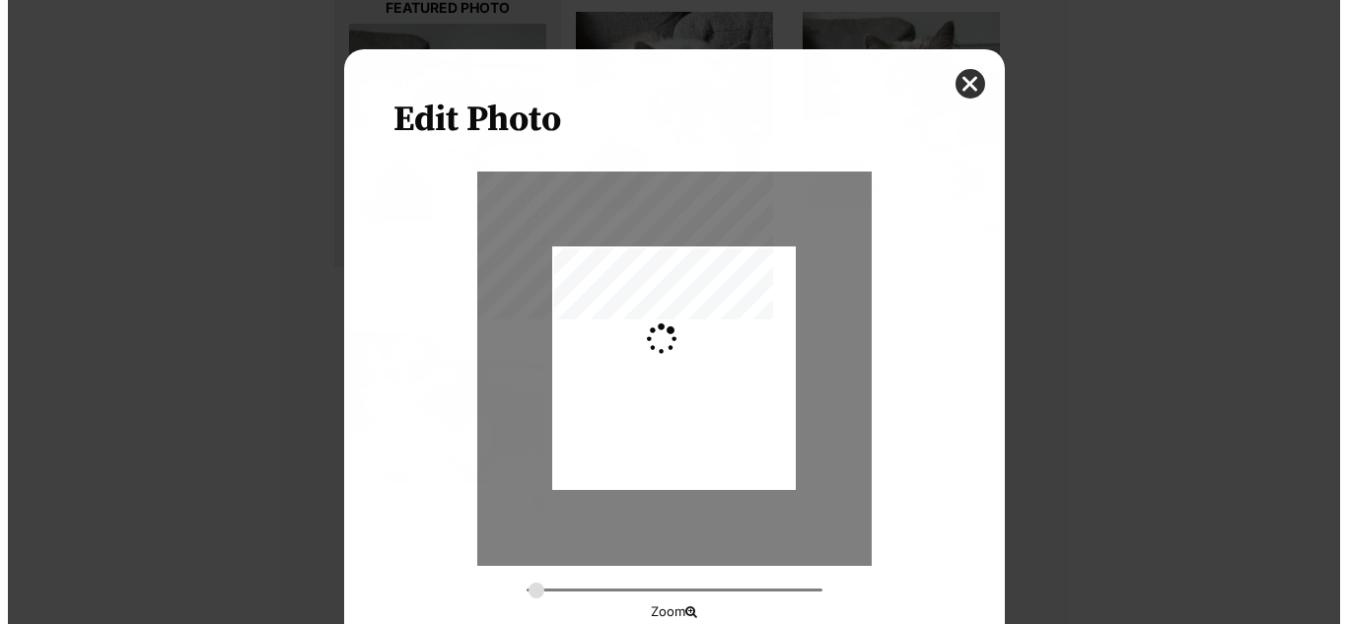
scroll to position [0, 0]
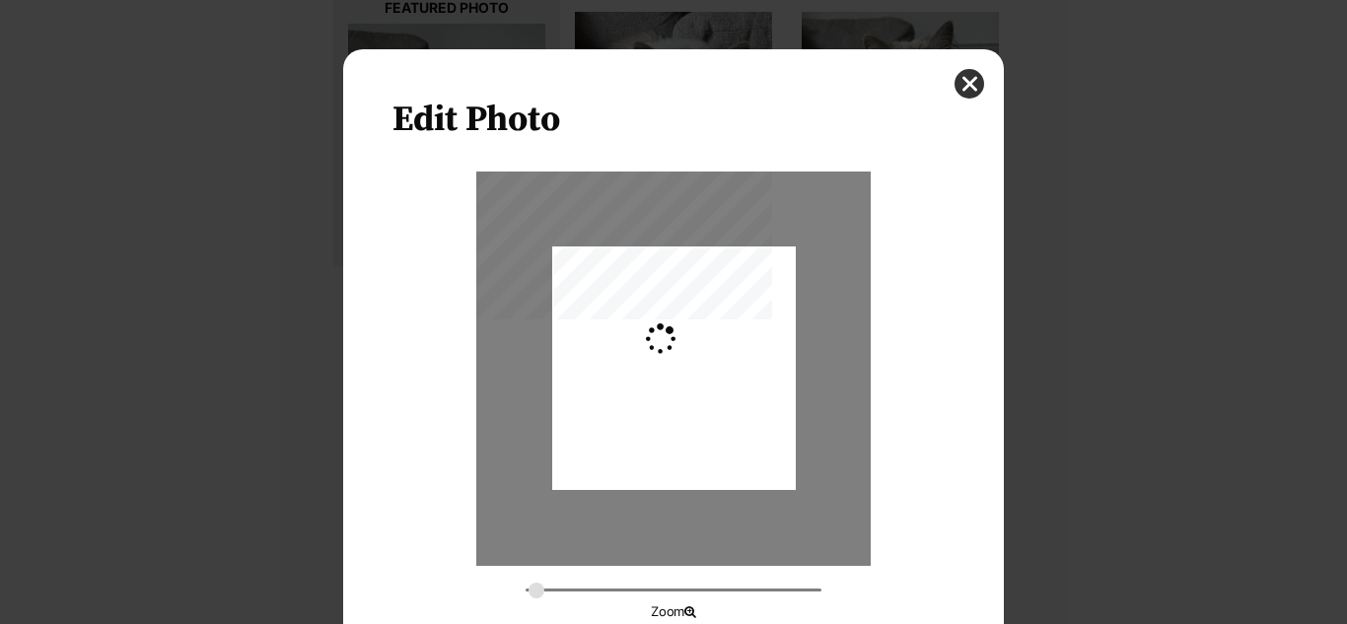
type input "0.2744"
drag, startPoint x: 675, startPoint y: 408, endPoint x: 701, endPoint y: 380, distance: 38.4
click at [701, 380] on div "Dialog Window - Close (Press escape to close)" at bounding box center [674, 340] width 244 height 324
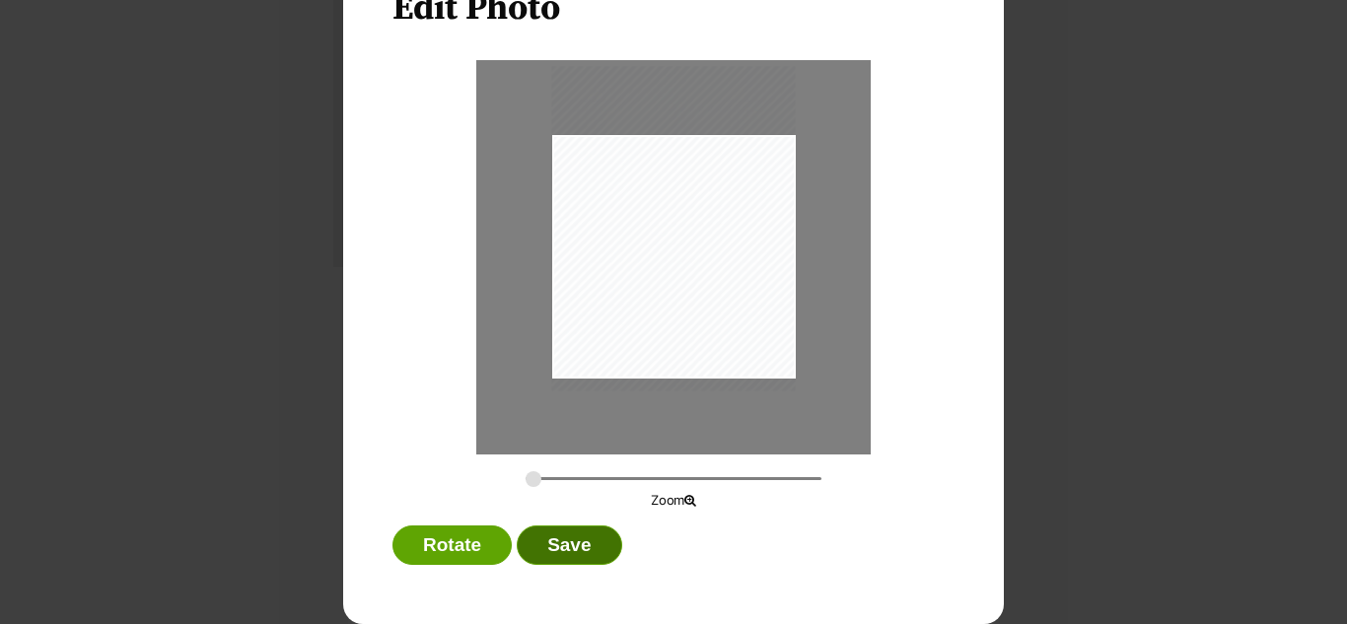
click at [570, 551] on button "Save" at bounding box center [569, 545] width 105 height 39
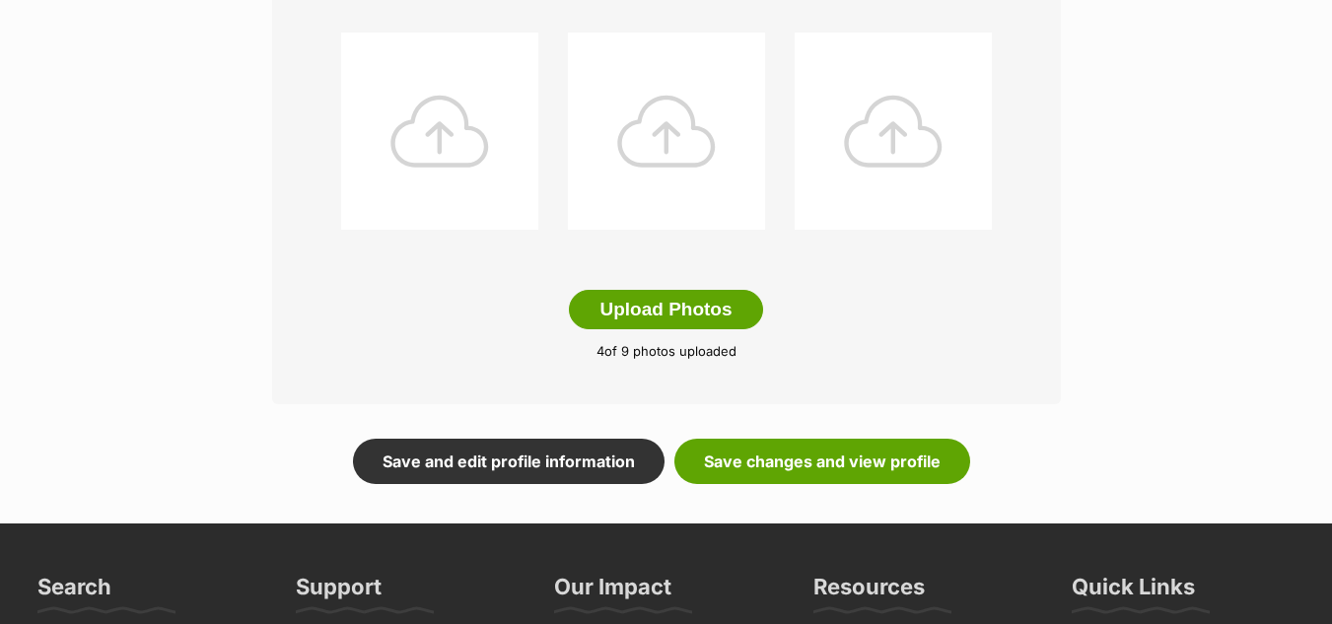
scroll to position [1058, 0]
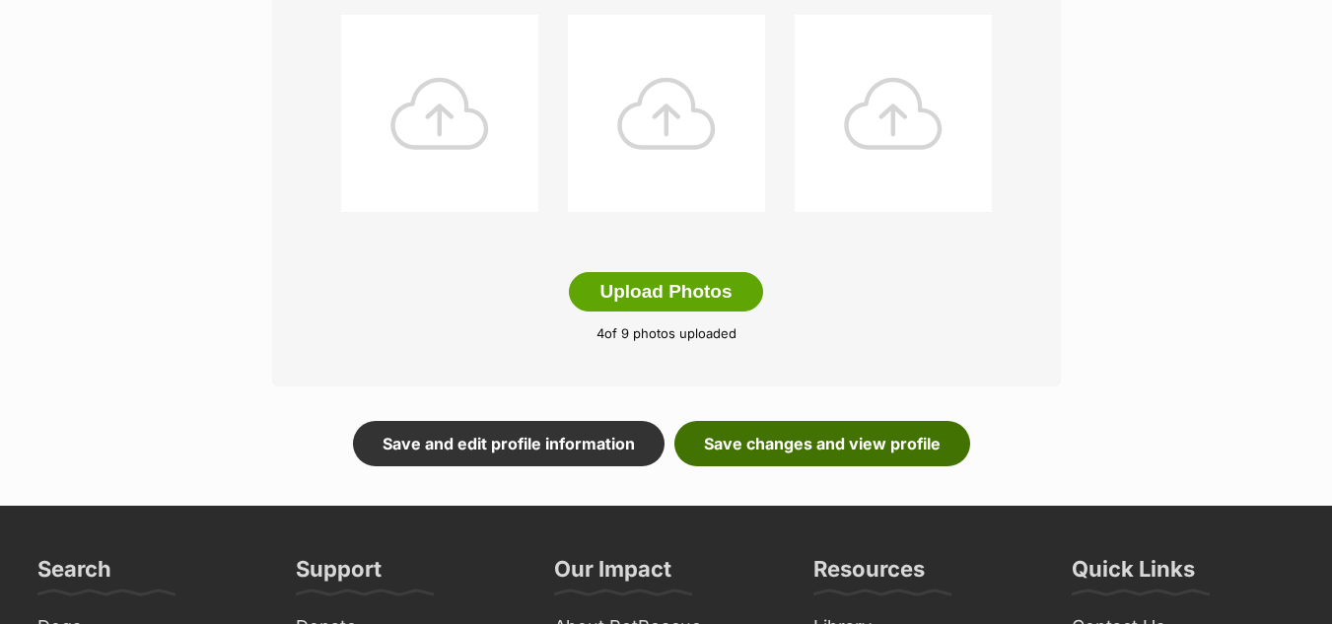
click at [900, 457] on link "Save changes and view profile" at bounding box center [823, 443] width 296 height 45
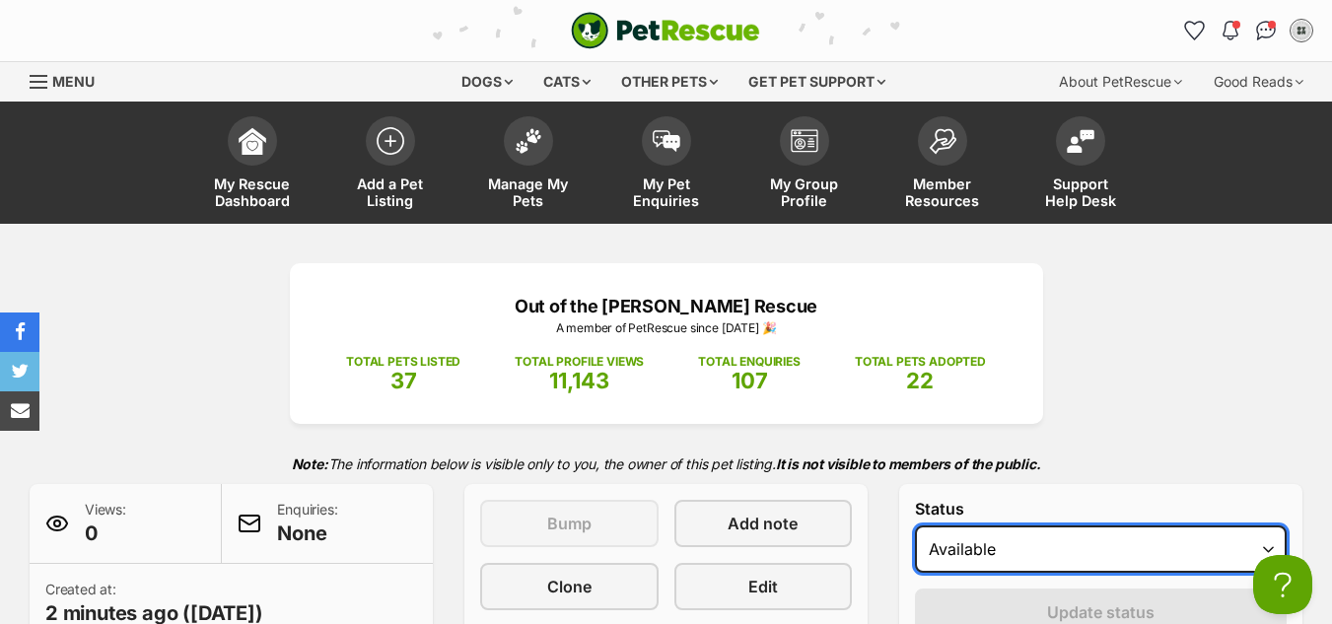
click at [961, 544] on select "Draft Available On hold Adopted" at bounding box center [1101, 549] width 372 height 47
select select "on_hold"
click at [915, 526] on select "Draft Available On hold Adopted" at bounding box center [1101, 549] width 372 height 47
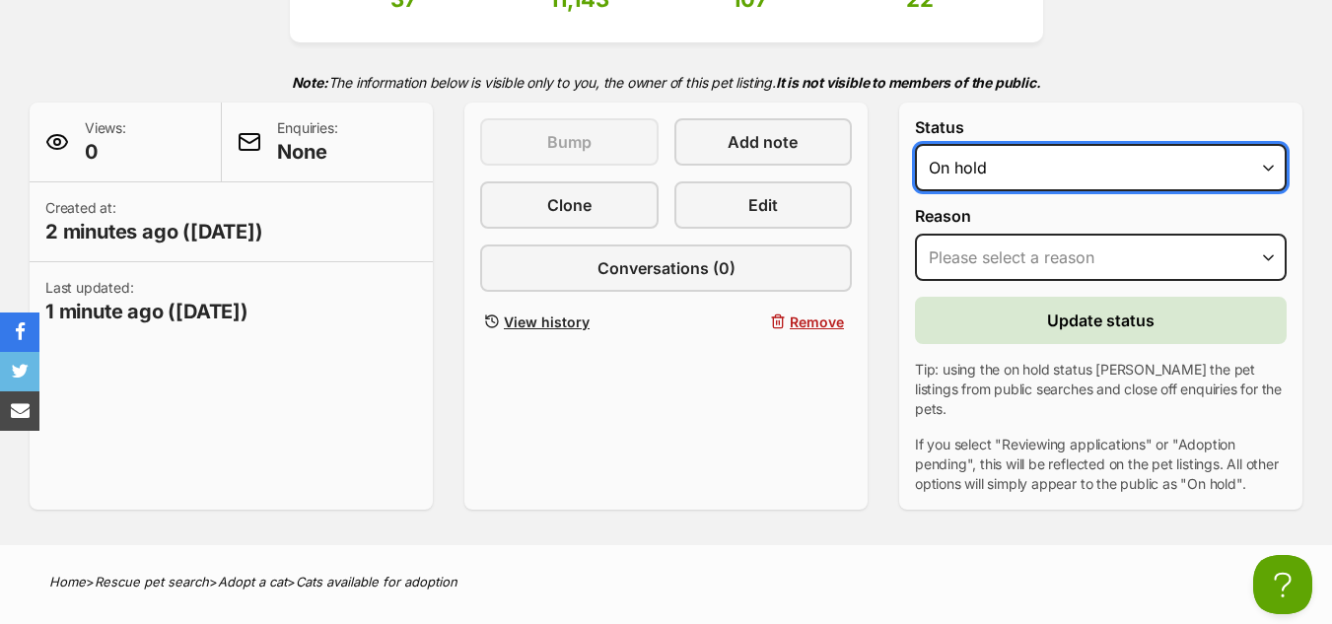
scroll to position [383, 0]
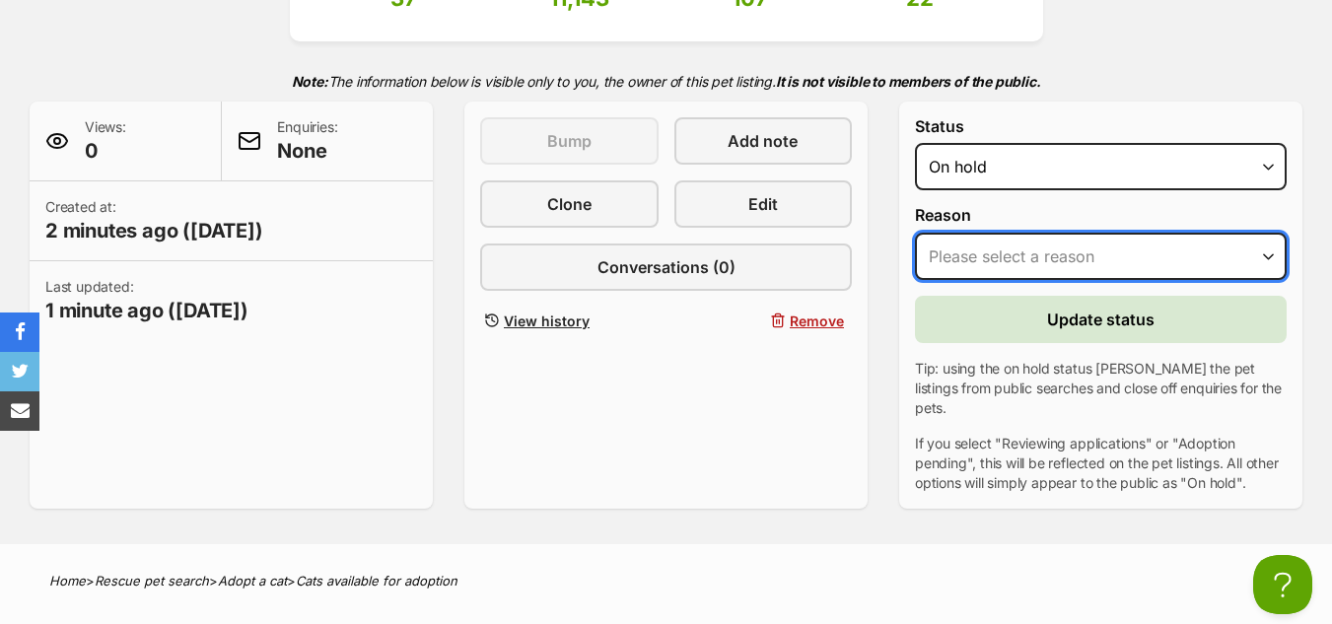
click at [1021, 238] on select "Please select a reason Medical reasons Reviewing applications Adoption pending …" at bounding box center [1101, 256] width 372 height 47
select select "other"
click at [915, 233] on select "Please select a reason Medical reasons Reviewing applications Adoption pending …" at bounding box center [1101, 256] width 372 height 47
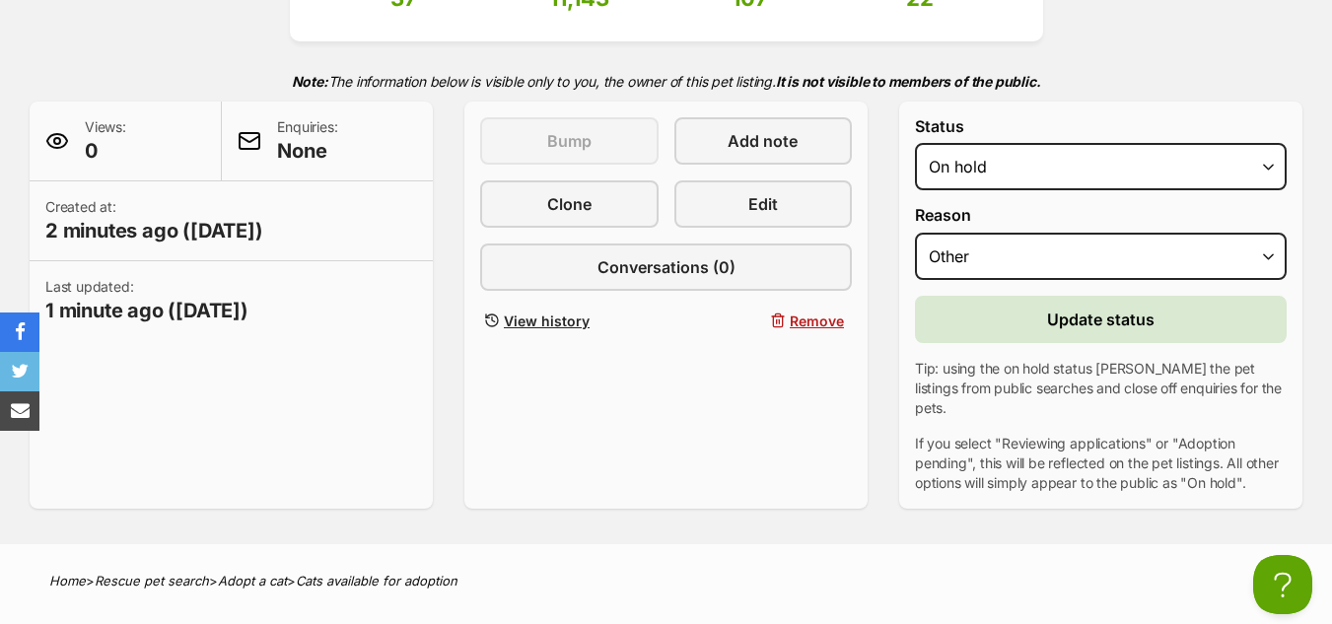
click at [999, 353] on form "Status Draft Available On hold Adopted Reason Please select a reason Medical re…" at bounding box center [1101, 305] width 372 height 376
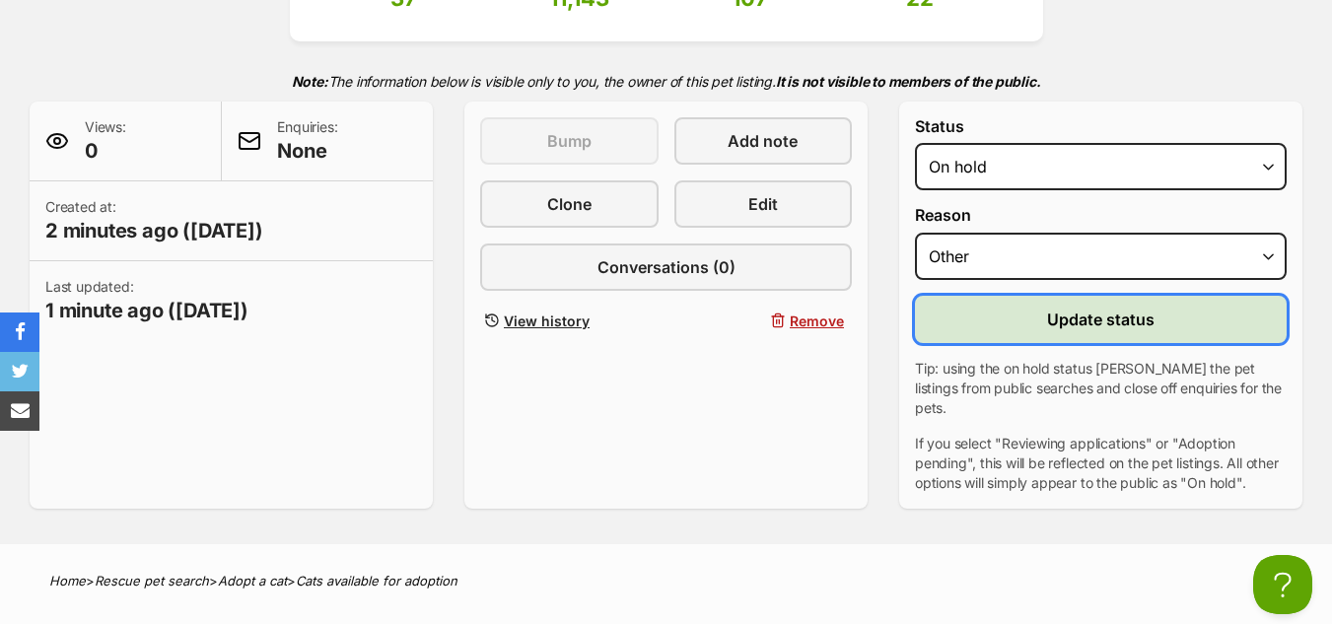
click at [980, 332] on button "Update status" at bounding box center [1101, 319] width 372 height 47
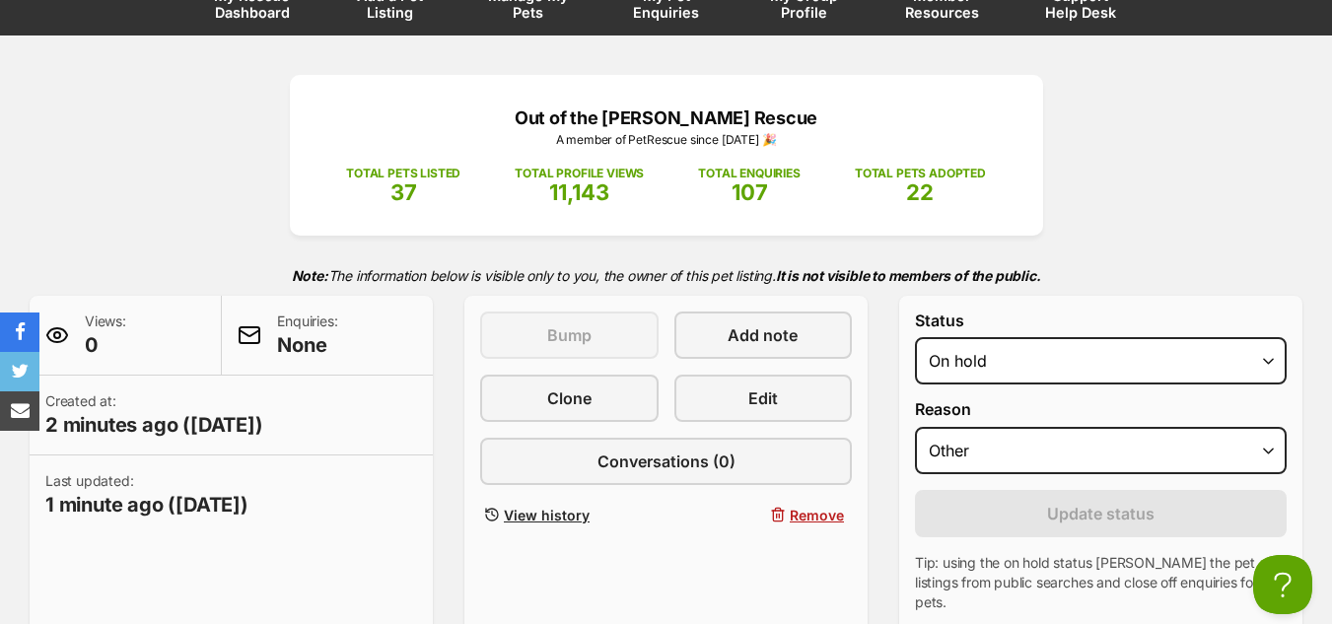
scroll to position [194, 0]
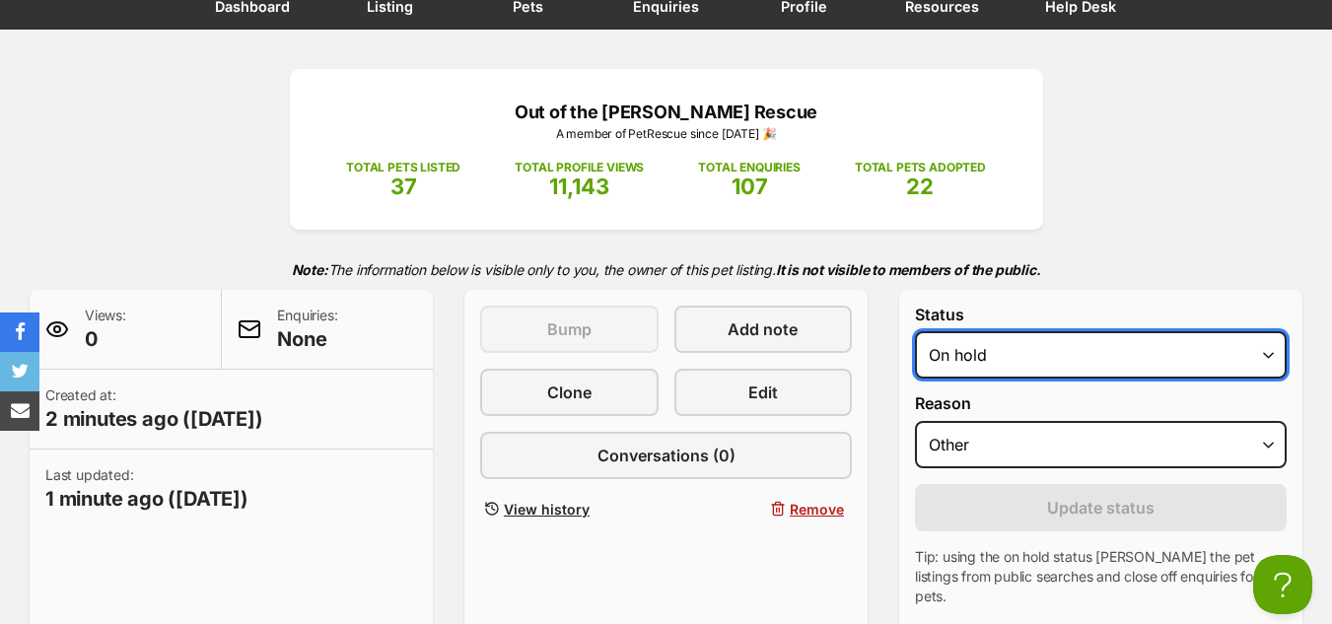
click at [1016, 351] on select "Draft Available On hold Adopted" at bounding box center [1101, 354] width 372 height 47
select select "active"
click at [915, 331] on select "Draft Available On hold Adopted" at bounding box center [1101, 354] width 372 height 47
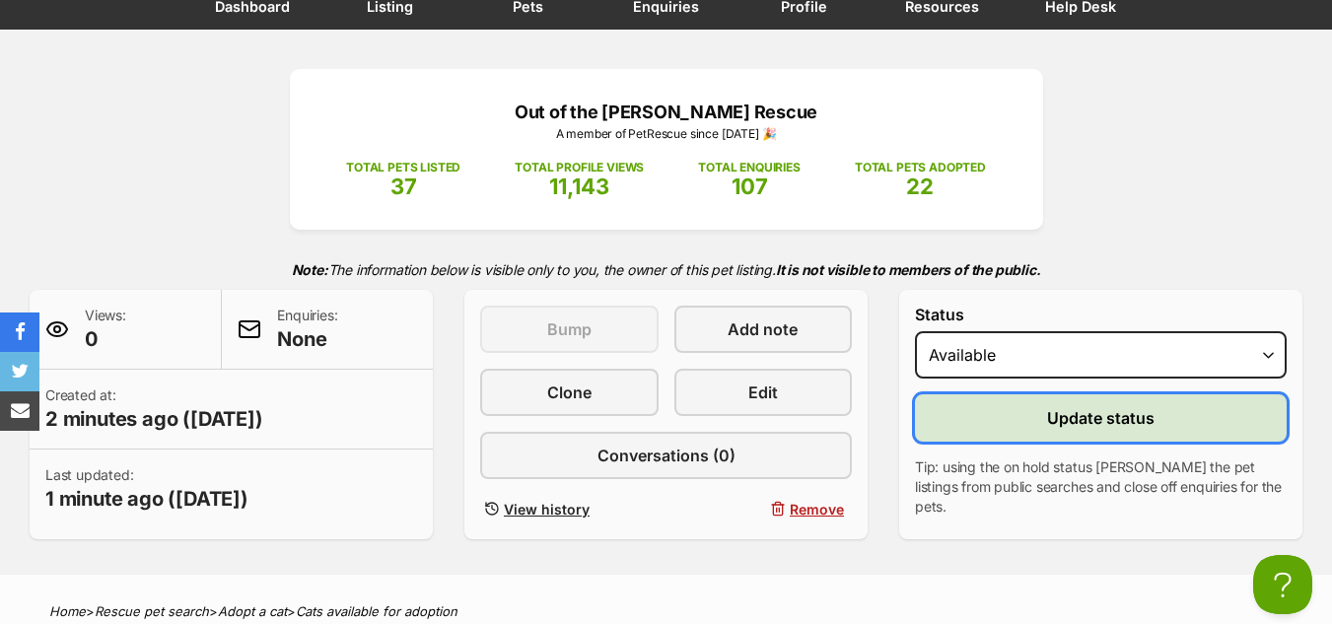
click at [1017, 415] on button "Update status" at bounding box center [1101, 417] width 372 height 47
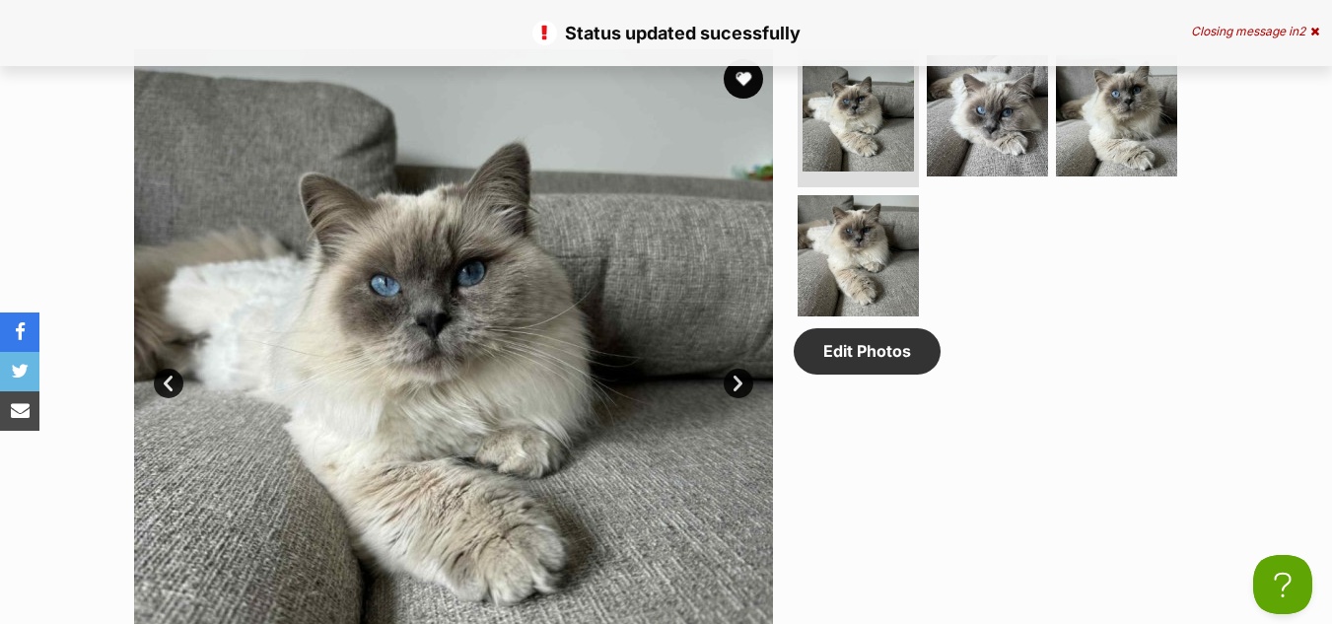
scroll to position [991, 0]
